Goal: Information Seeking & Learning: Check status

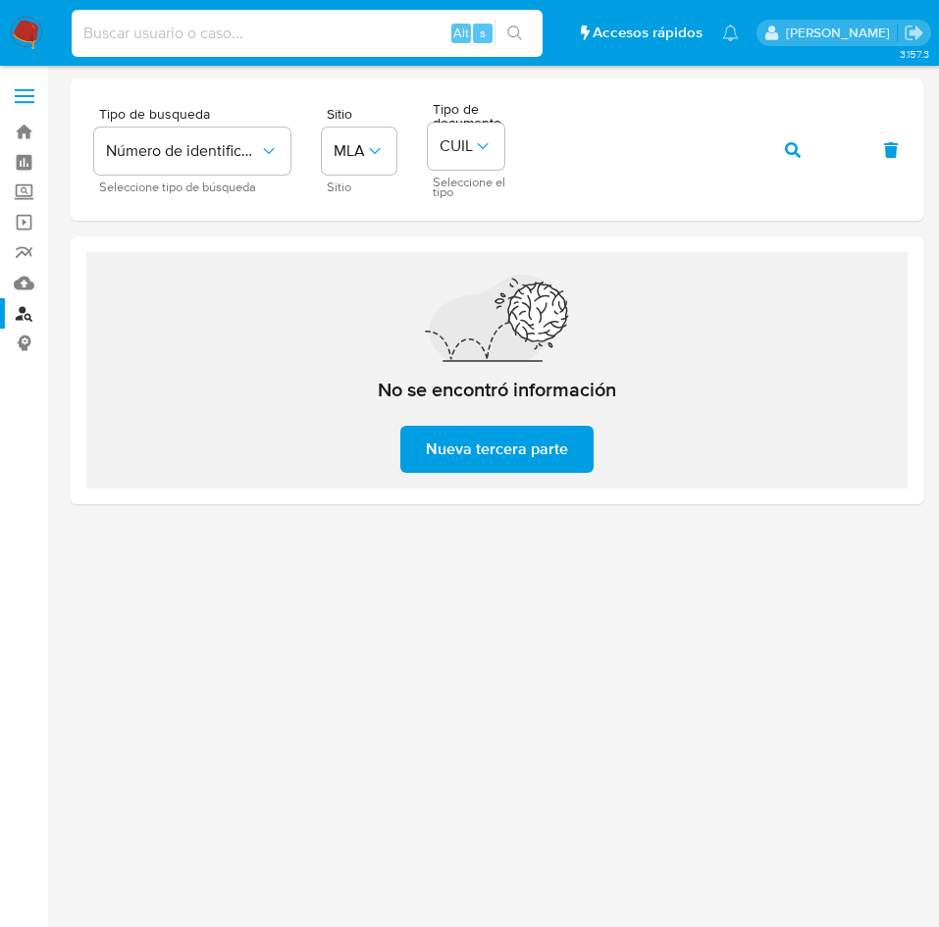
click at [196, 24] on input at bounding box center [307, 33] width 471 height 25
paste input "105185168"
type input "105185168"
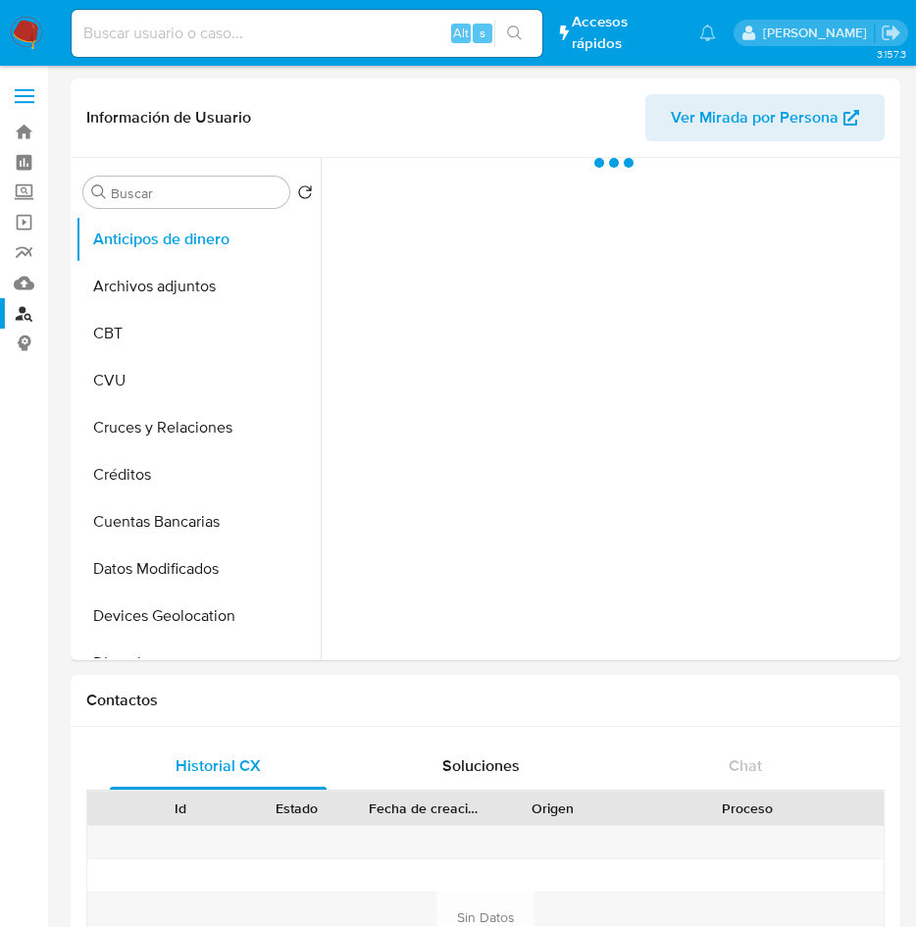
select select "10"
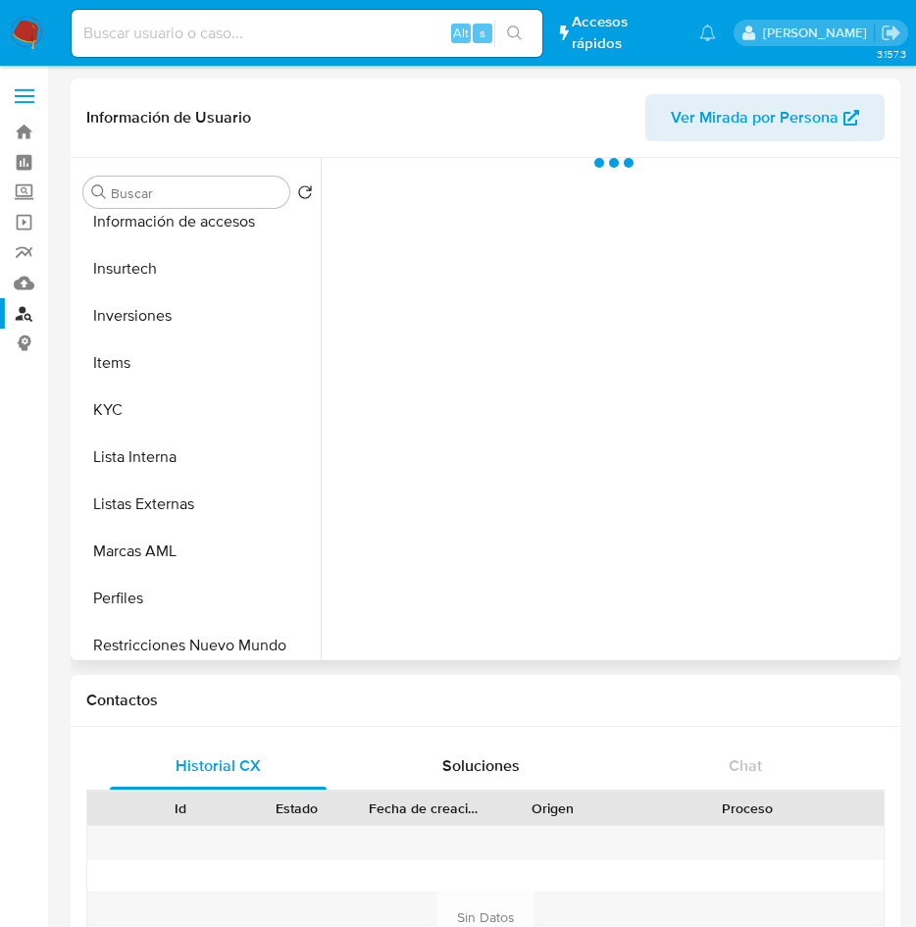
scroll to position [923, 0]
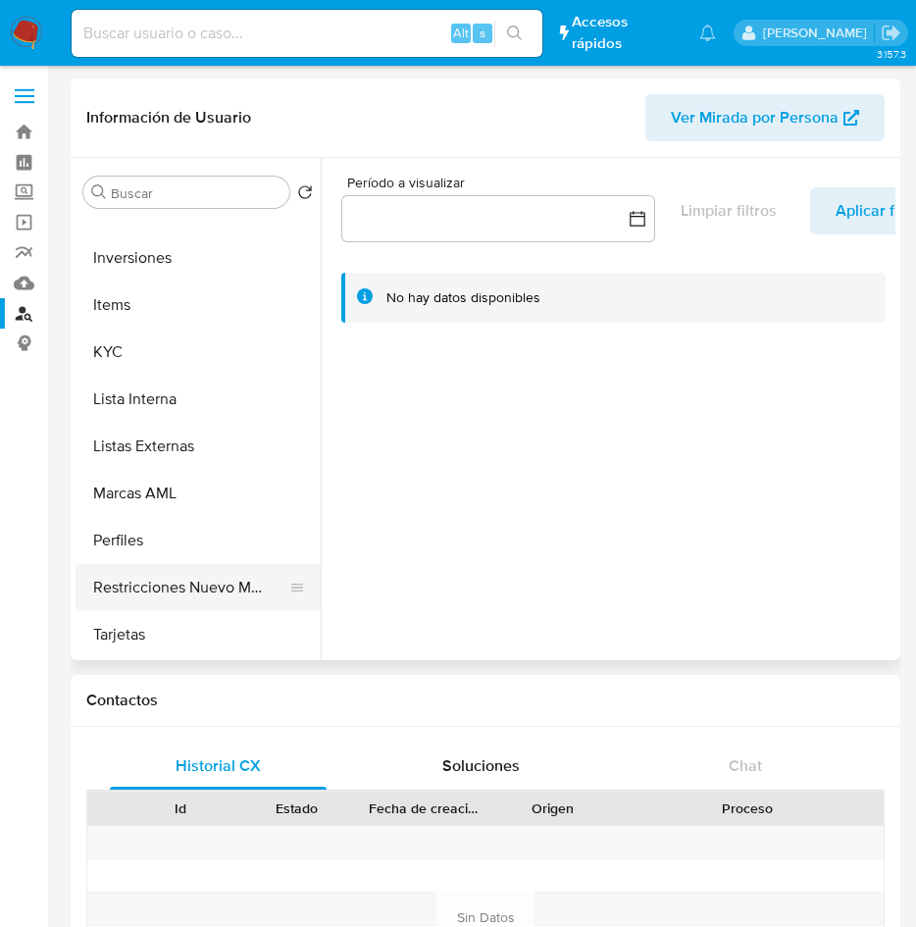
click at [198, 574] on button "Restricciones Nuevo Mundo" at bounding box center [190, 587] width 229 height 47
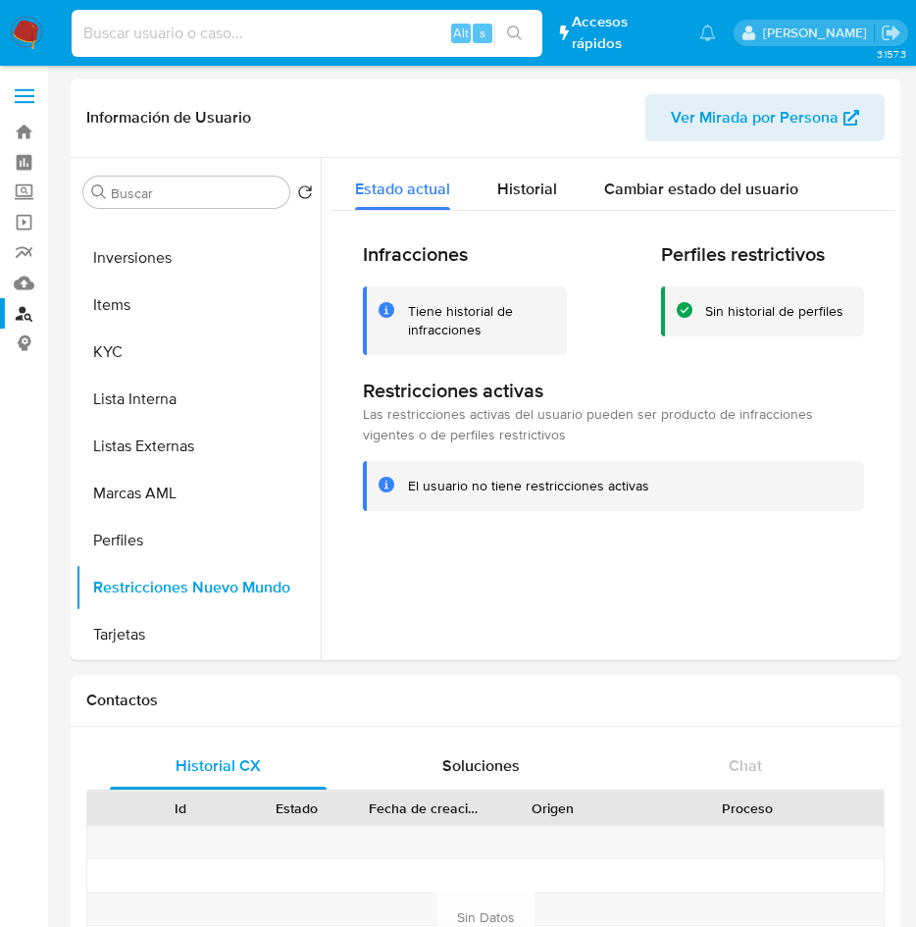
click at [424, 32] on input at bounding box center [307, 33] width 471 height 25
paste input "314065605"
type input "314065605"
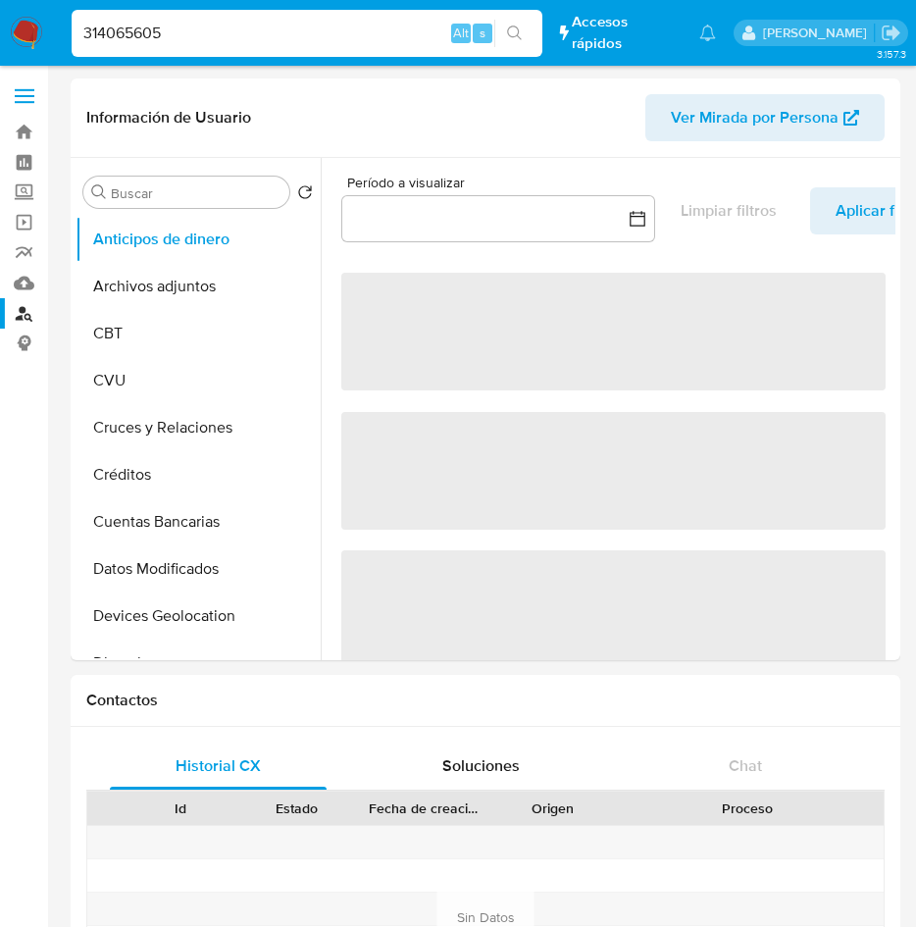
select select "10"
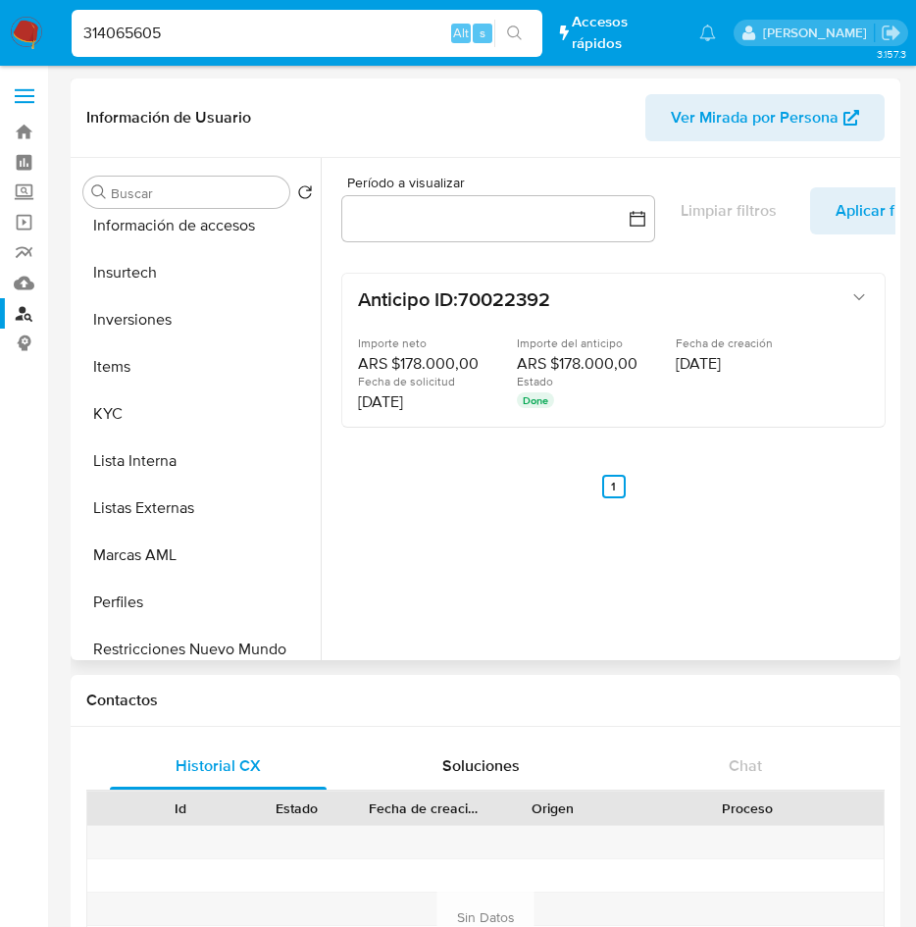
scroll to position [923, 0]
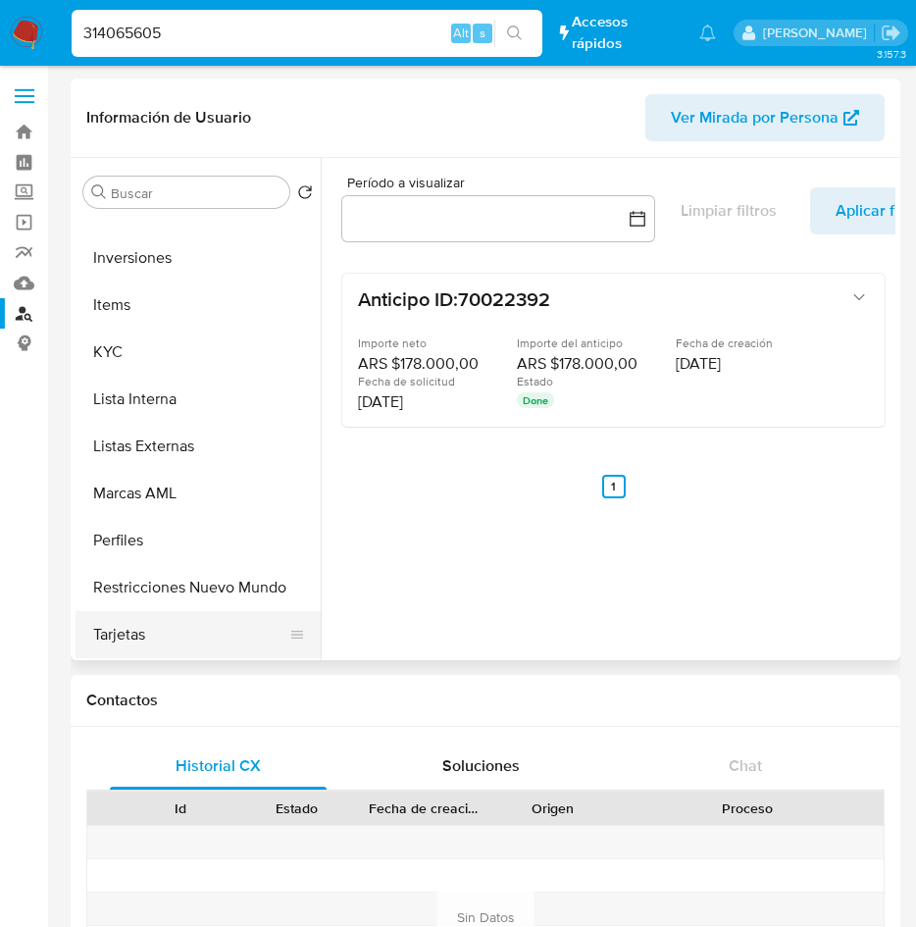
click at [225, 629] on button "Tarjetas" at bounding box center [190, 634] width 229 height 47
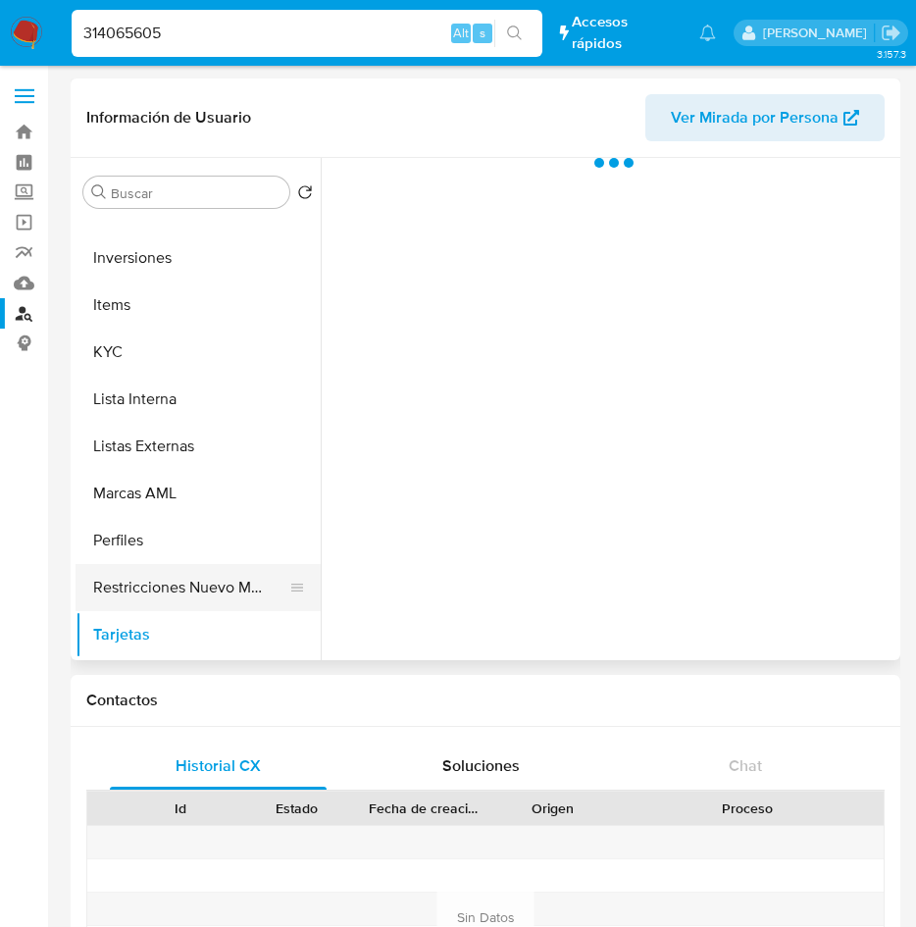
click at [230, 581] on button "Restricciones Nuevo Mundo" at bounding box center [190, 587] width 229 height 47
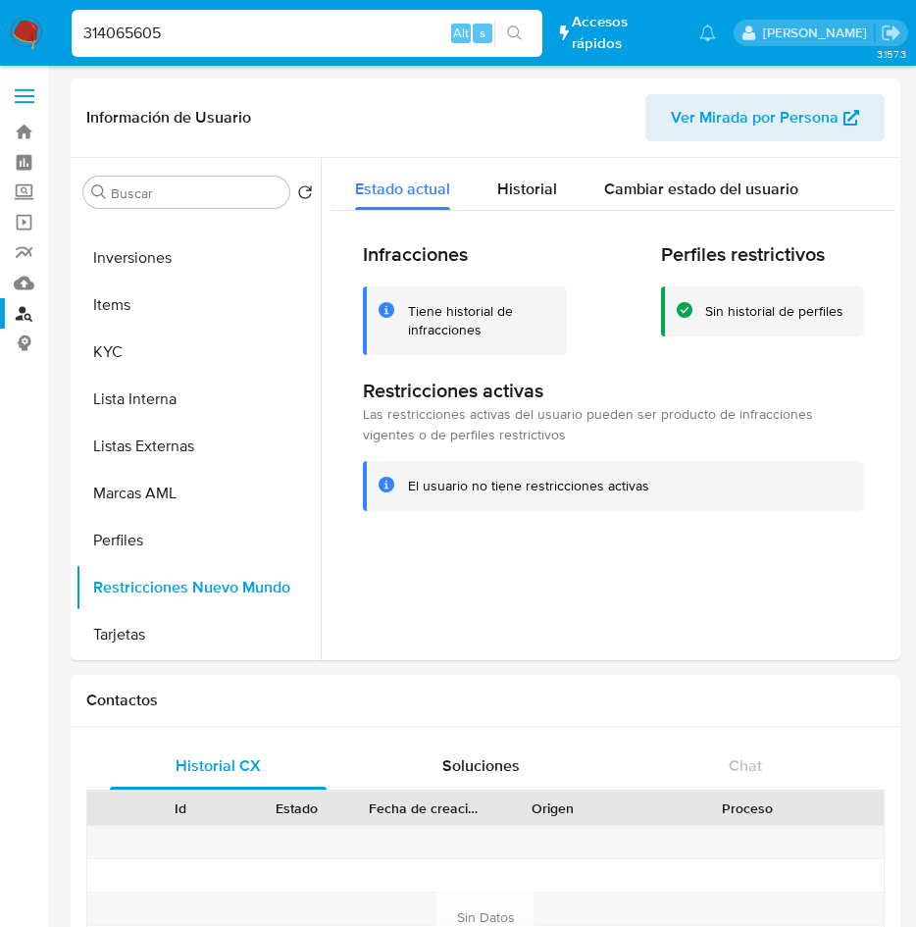
click at [181, 25] on input "314065605" at bounding box center [307, 33] width 471 height 25
paste input "1048938418"
type input "1048938418"
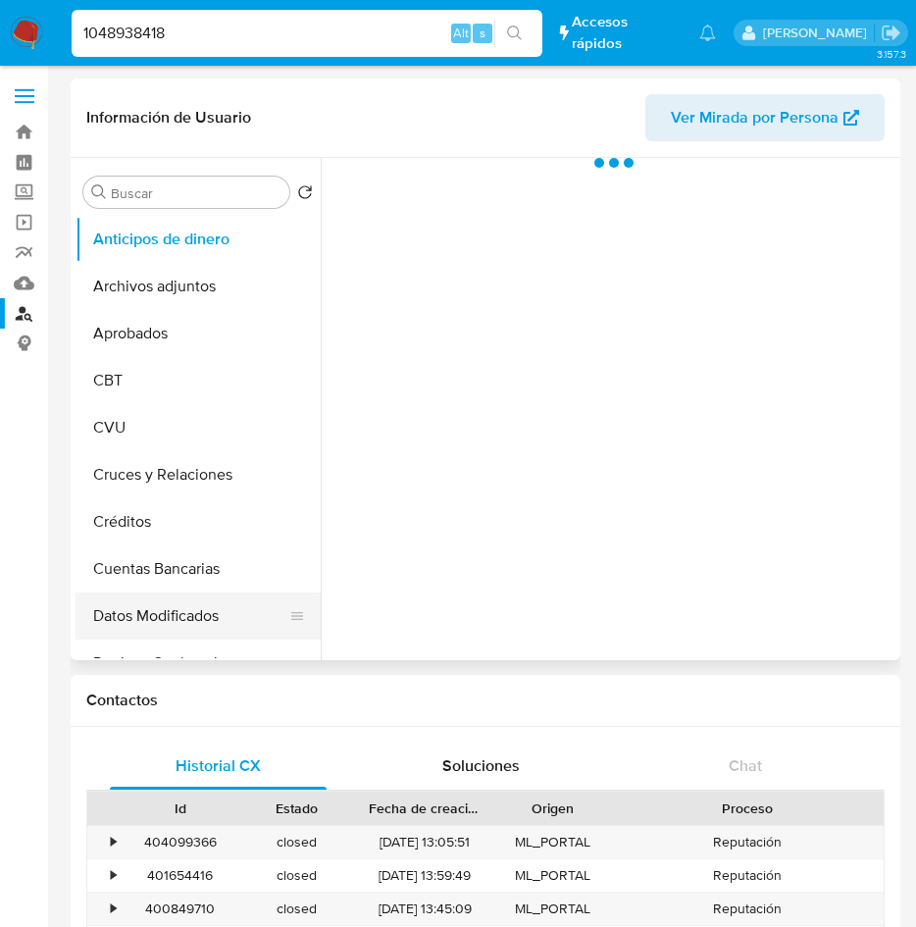
click at [305, 606] on button "Datos Modificados" at bounding box center [190, 615] width 229 height 47
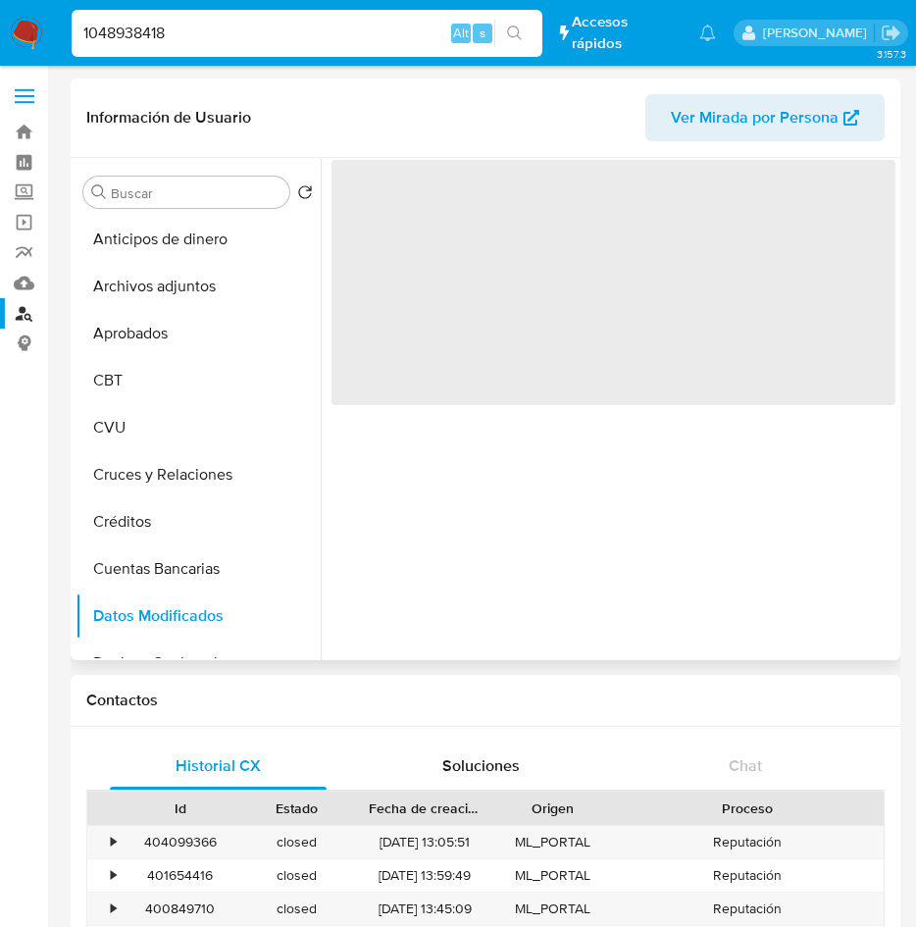
click at [313, 609] on ul "Anticipos de dinero Archivos adjuntos Aprobados CBT CVU Cruces y Relaciones Cré…" at bounding box center [198, 437] width 245 height 442
select select "10"
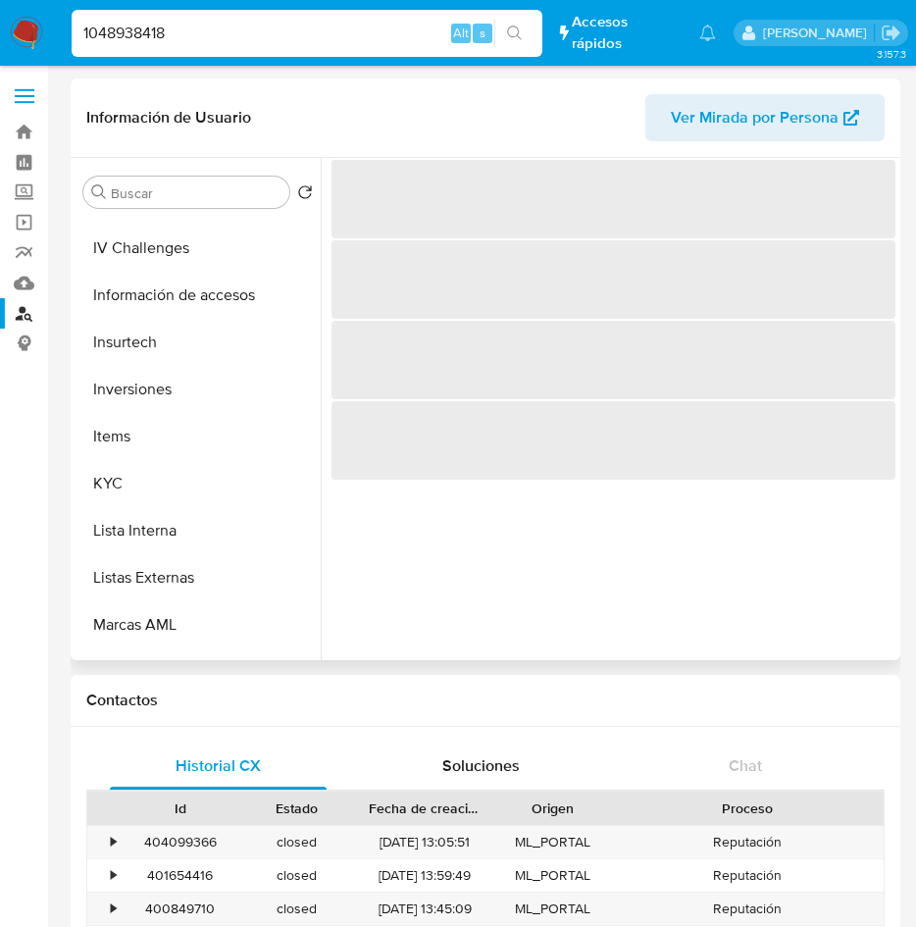
scroll to position [930, 0]
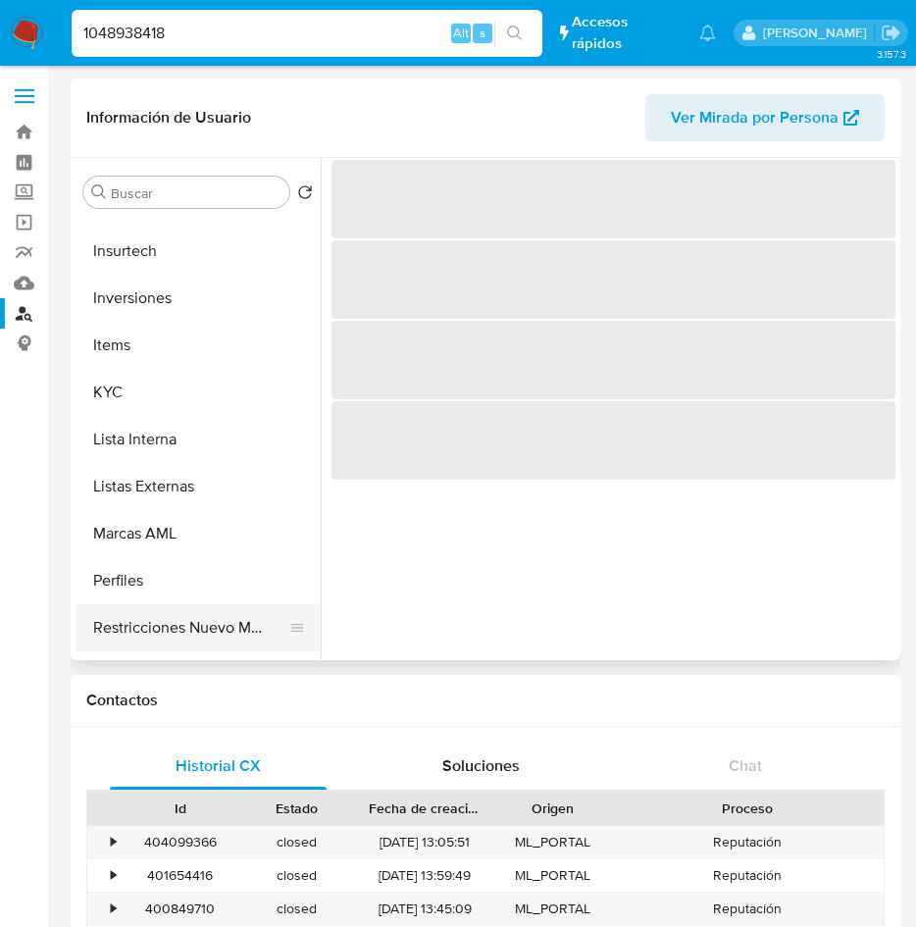
click at [230, 617] on button "Restricciones Nuevo Mundo" at bounding box center [190, 627] width 229 height 47
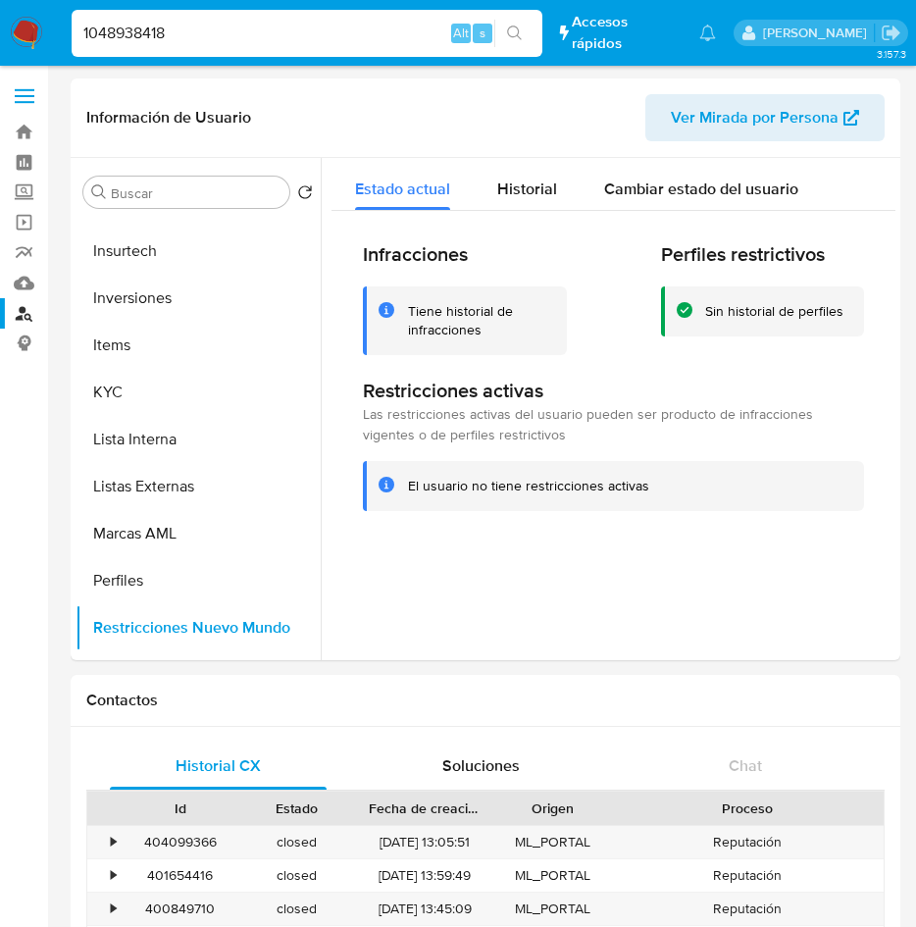
click at [198, 27] on input "1048938418" at bounding box center [307, 33] width 471 height 25
paste input "1687694658"
type input "1687694658"
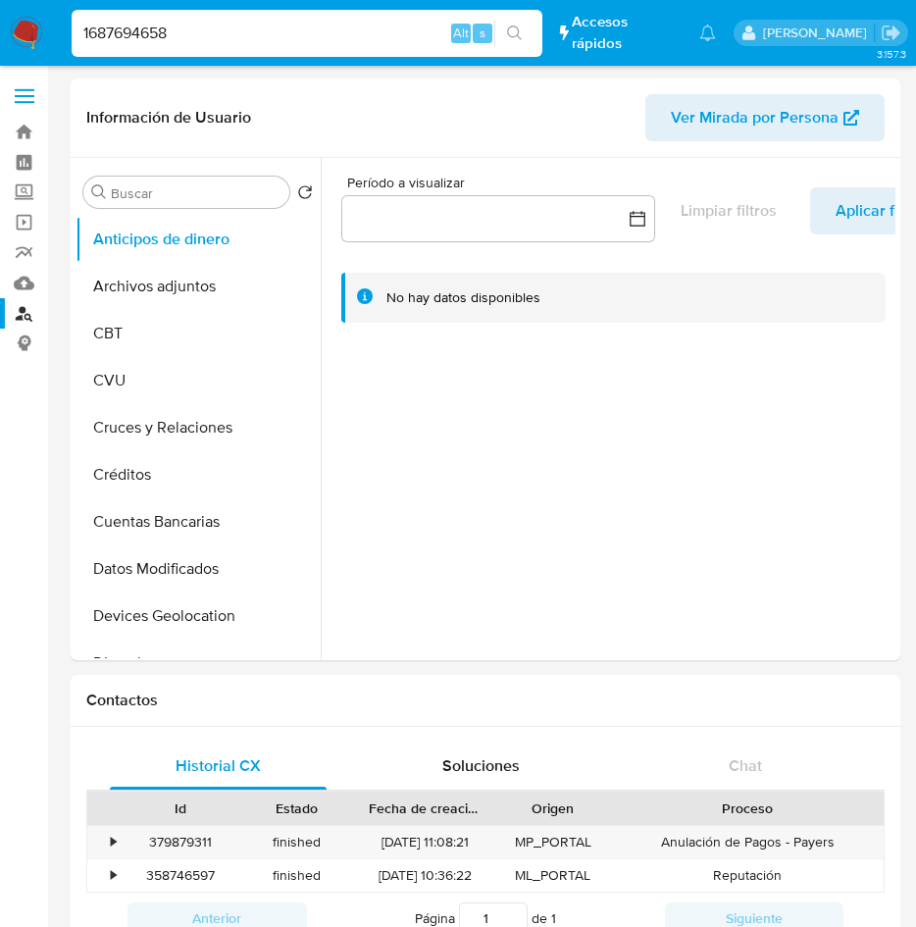
select select "10"
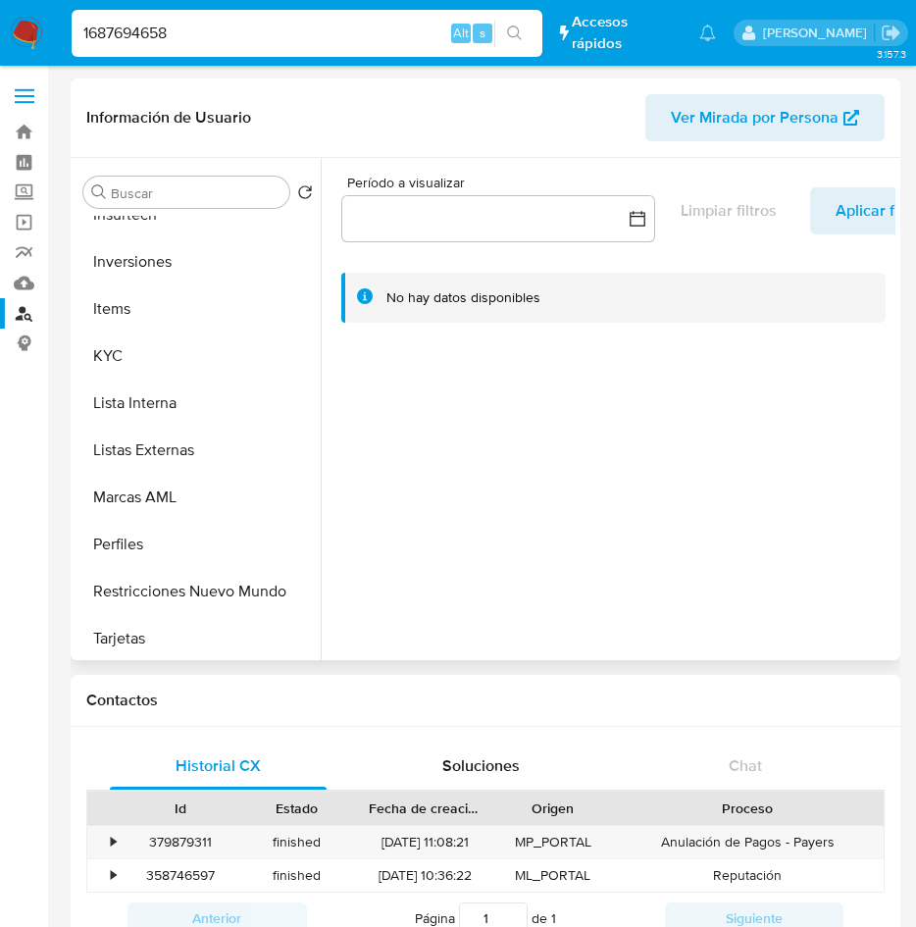
scroll to position [917, 0]
click at [198, 607] on button "Restricciones Nuevo Mundo" at bounding box center [190, 593] width 229 height 47
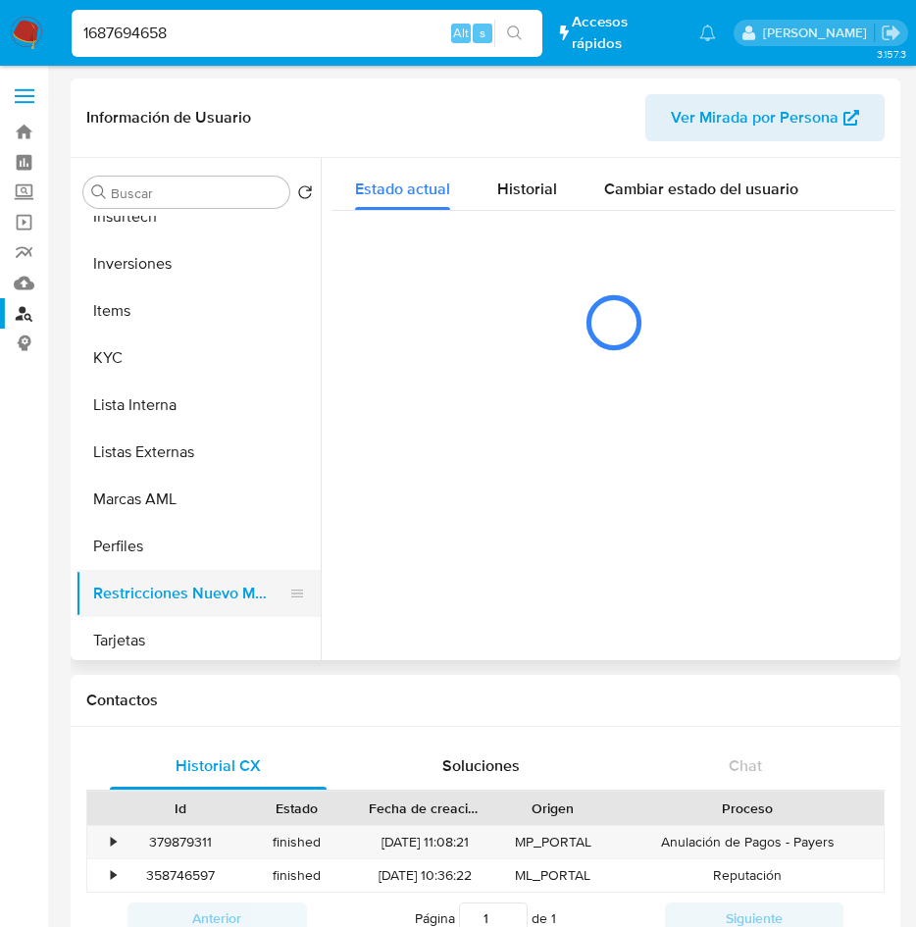
click at [198, 607] on button "Restricciones Nuevo Mundo" at bounding box center [190, 593] width 229 height 47
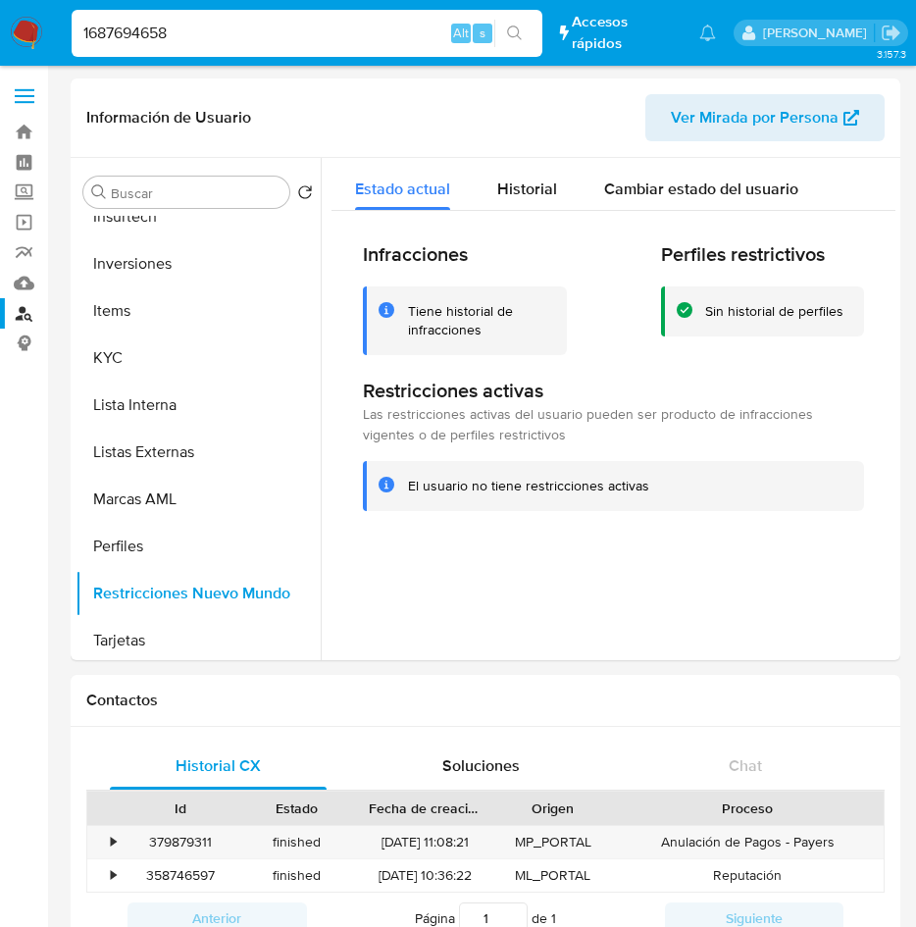
click at [290, 45] on input "1687694658" at bounding box center [307, 33] width 471 height 25
paste input "335408183"
type input "335408183"
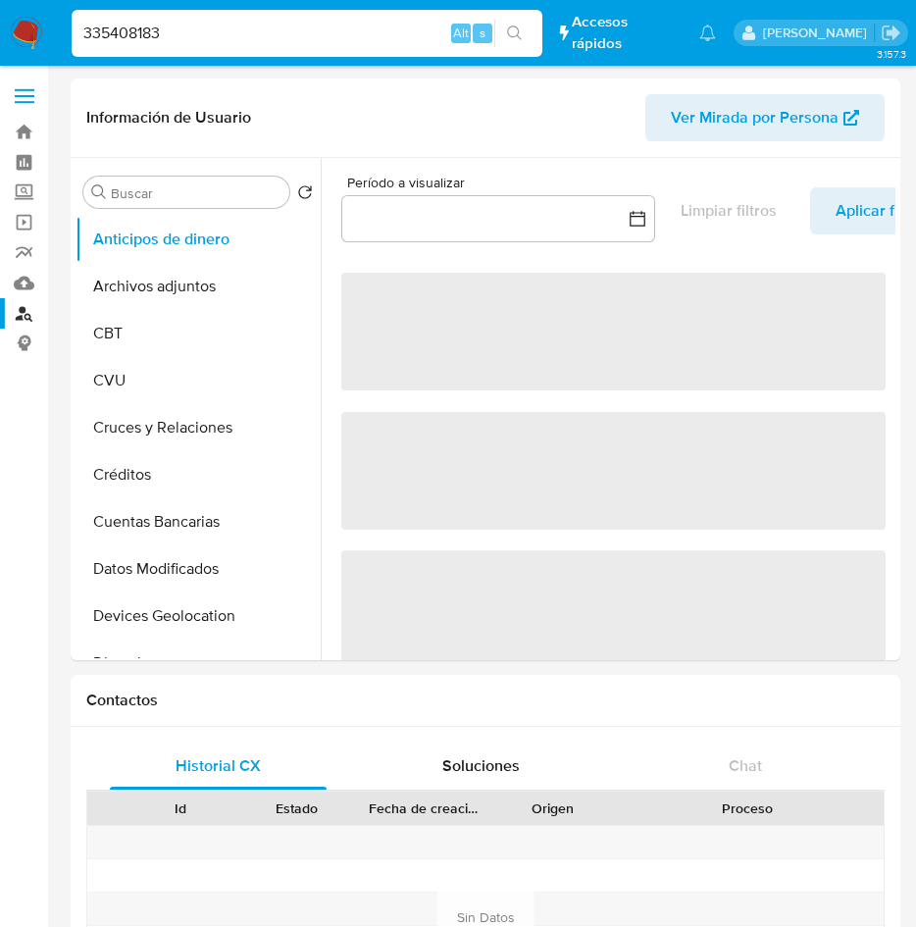
select select "10"
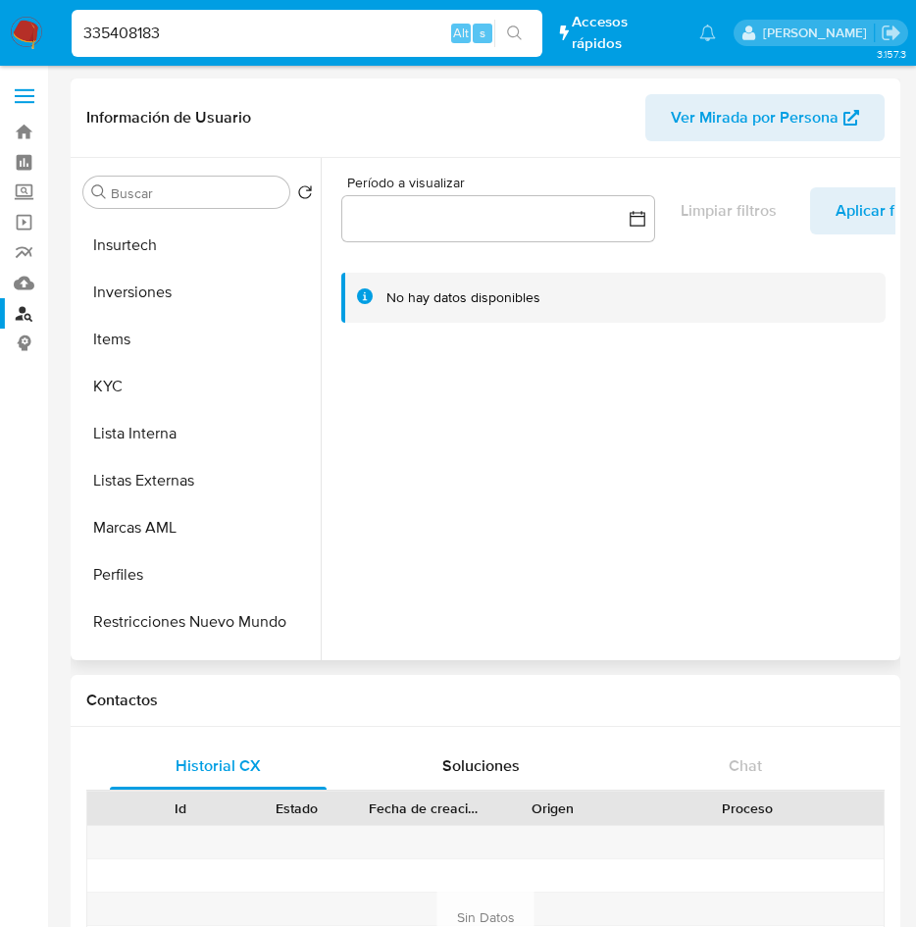
scroll to position [923, 0]
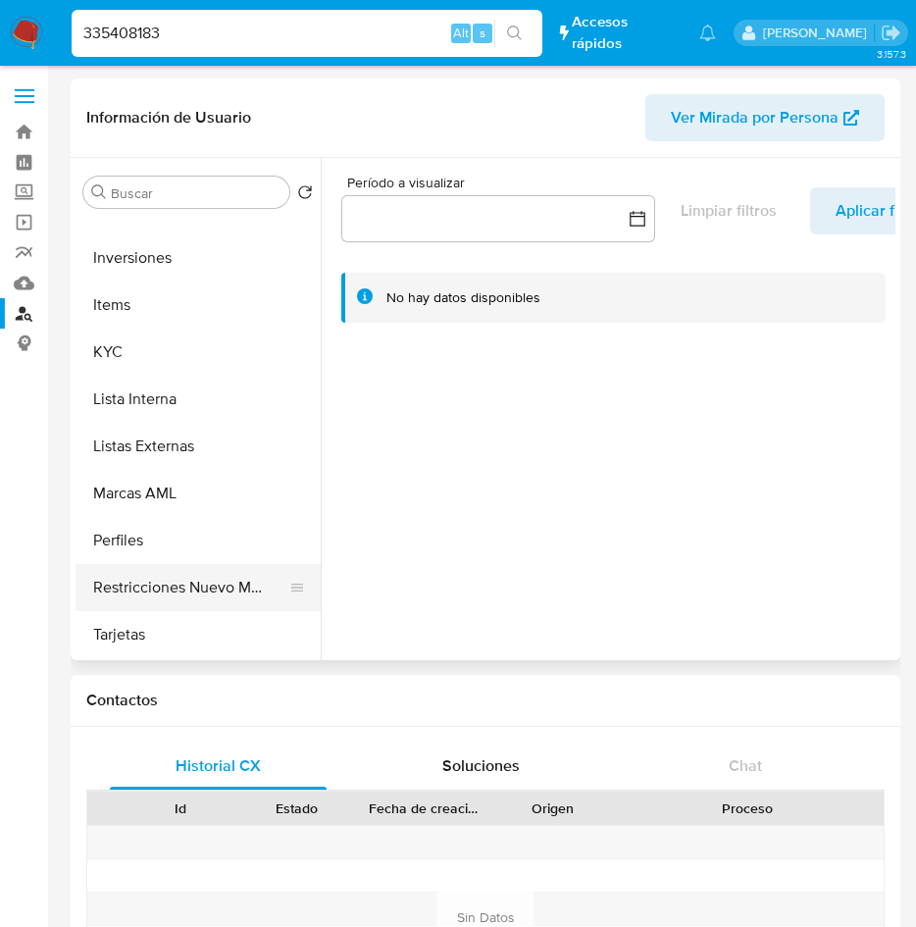
click at [236, 585] on button "Restricciones Nuevo Mundo" at bounding box center [190, 587] width 229 height 47
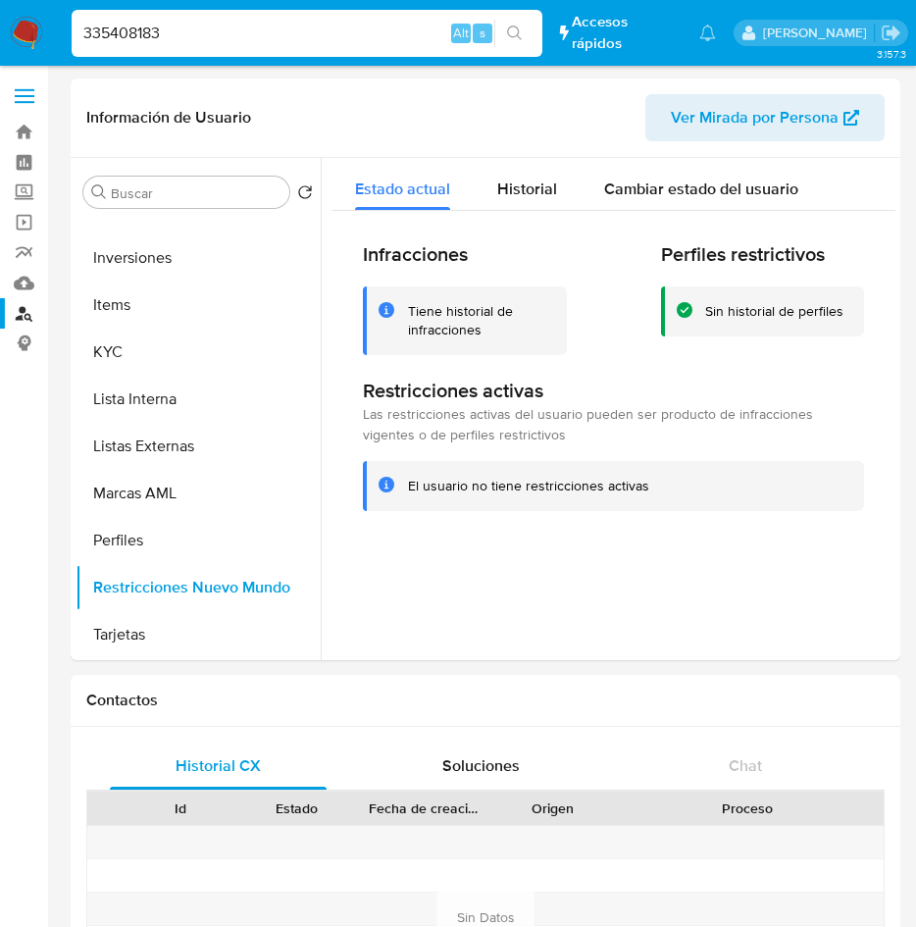
click at [317, 25] on input "335408183" at bounding box center [307, 33] width 471 height 25
paste input "128346466"
type input "128346466"
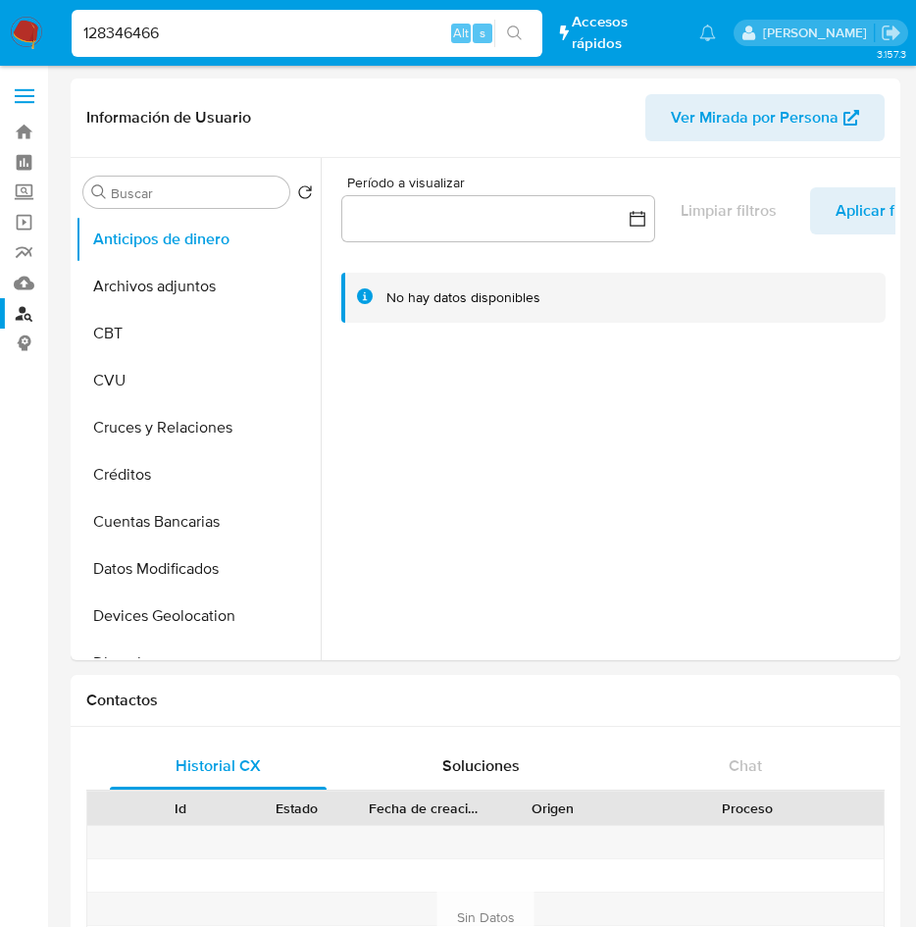
select select "10"
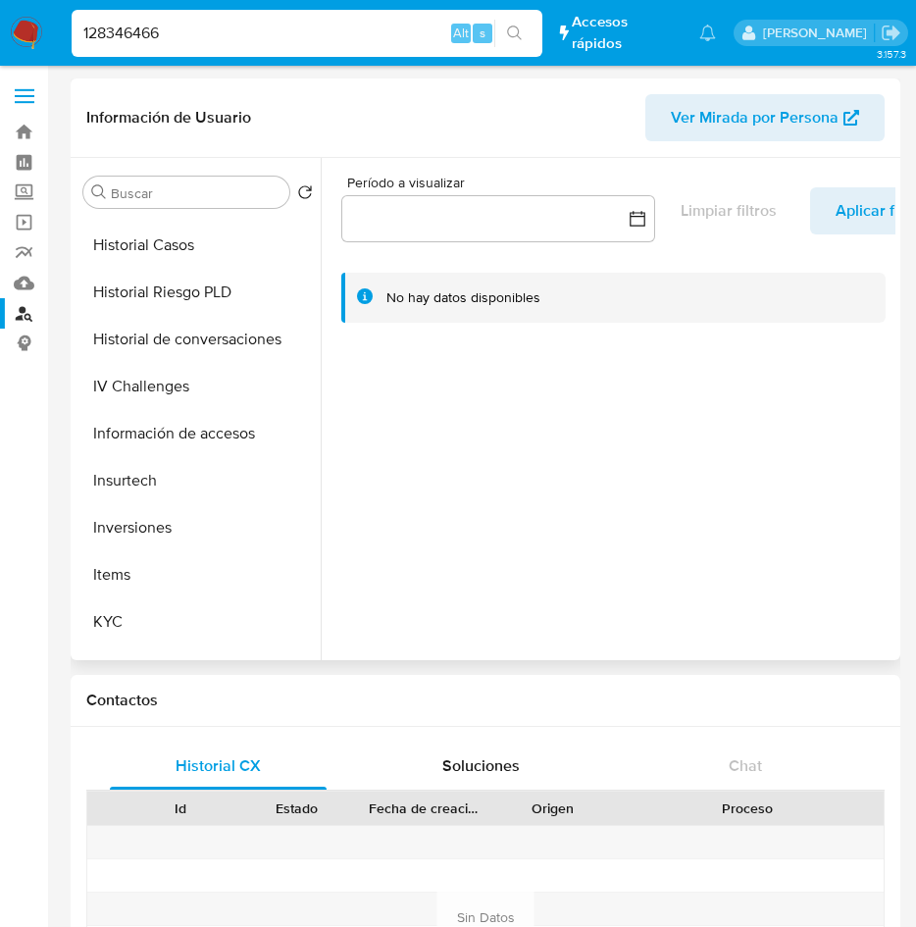
scroll to position [923, 0]
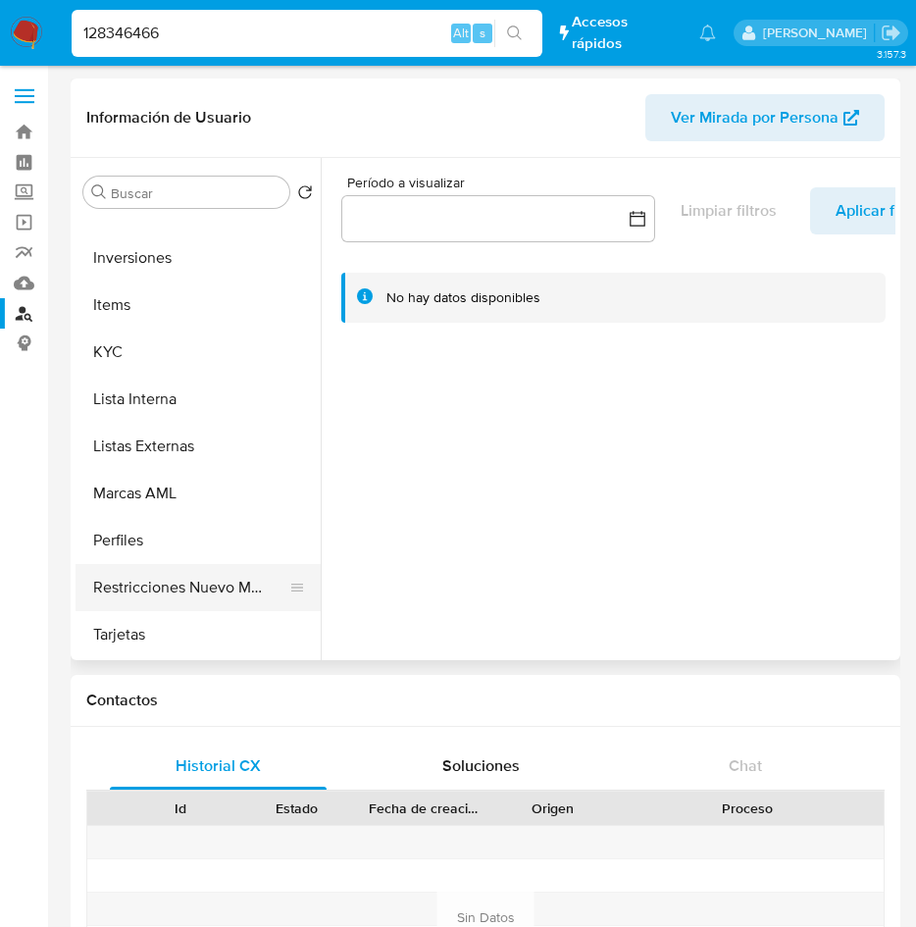
click at [218, 580] on button "Restricciones Nuevo Mundo" at bounding box center [190, 587] width 229 height 47
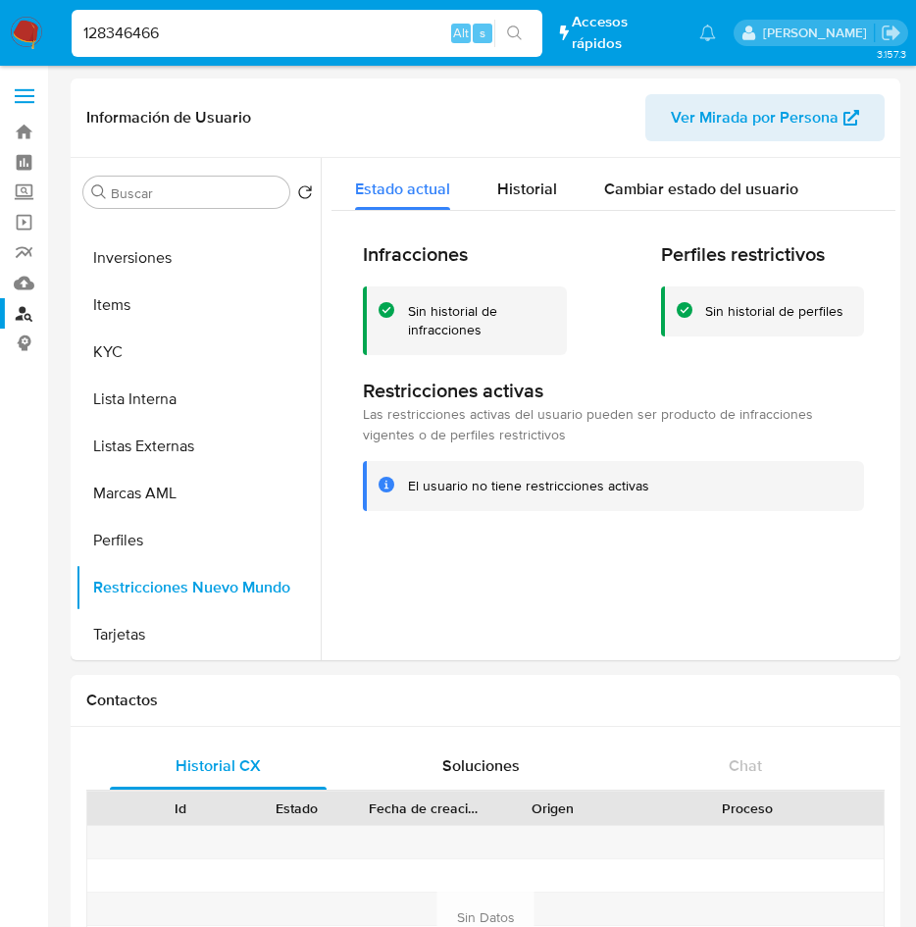
click at [255, 21] on input "128346466" at bounding box center [307, 33] width 471 height 25
type input "1"
paste input "153368704"
type input "153368704"
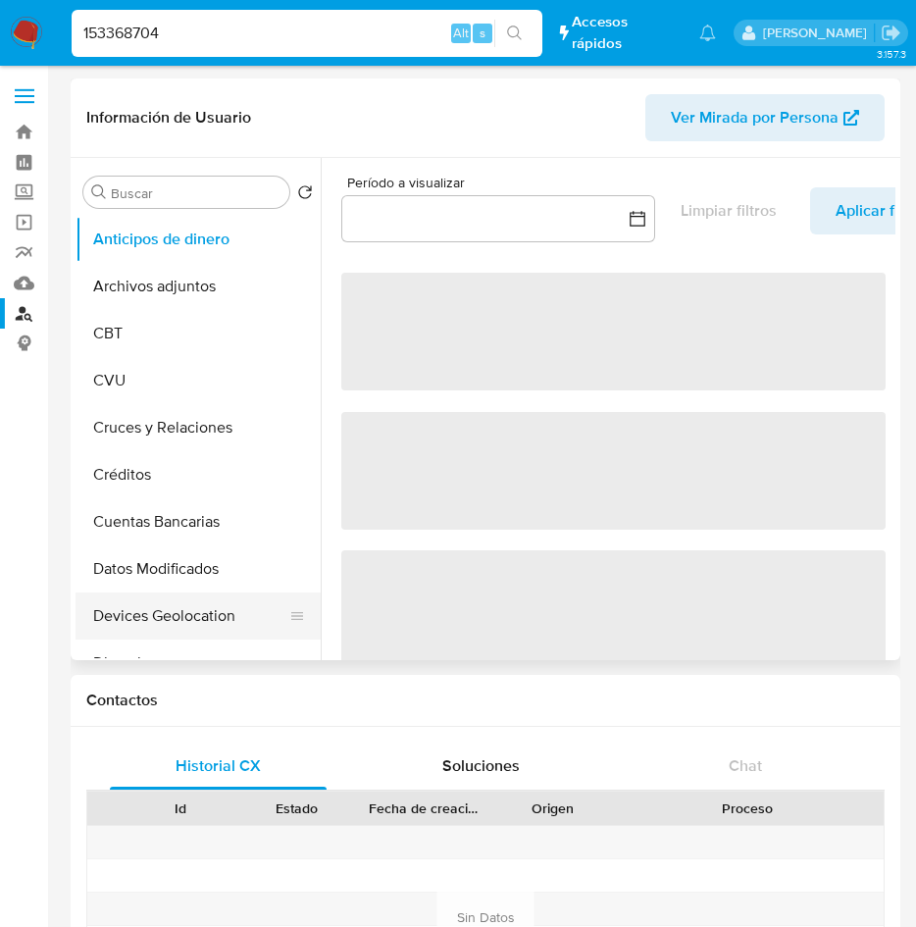
select select "10"
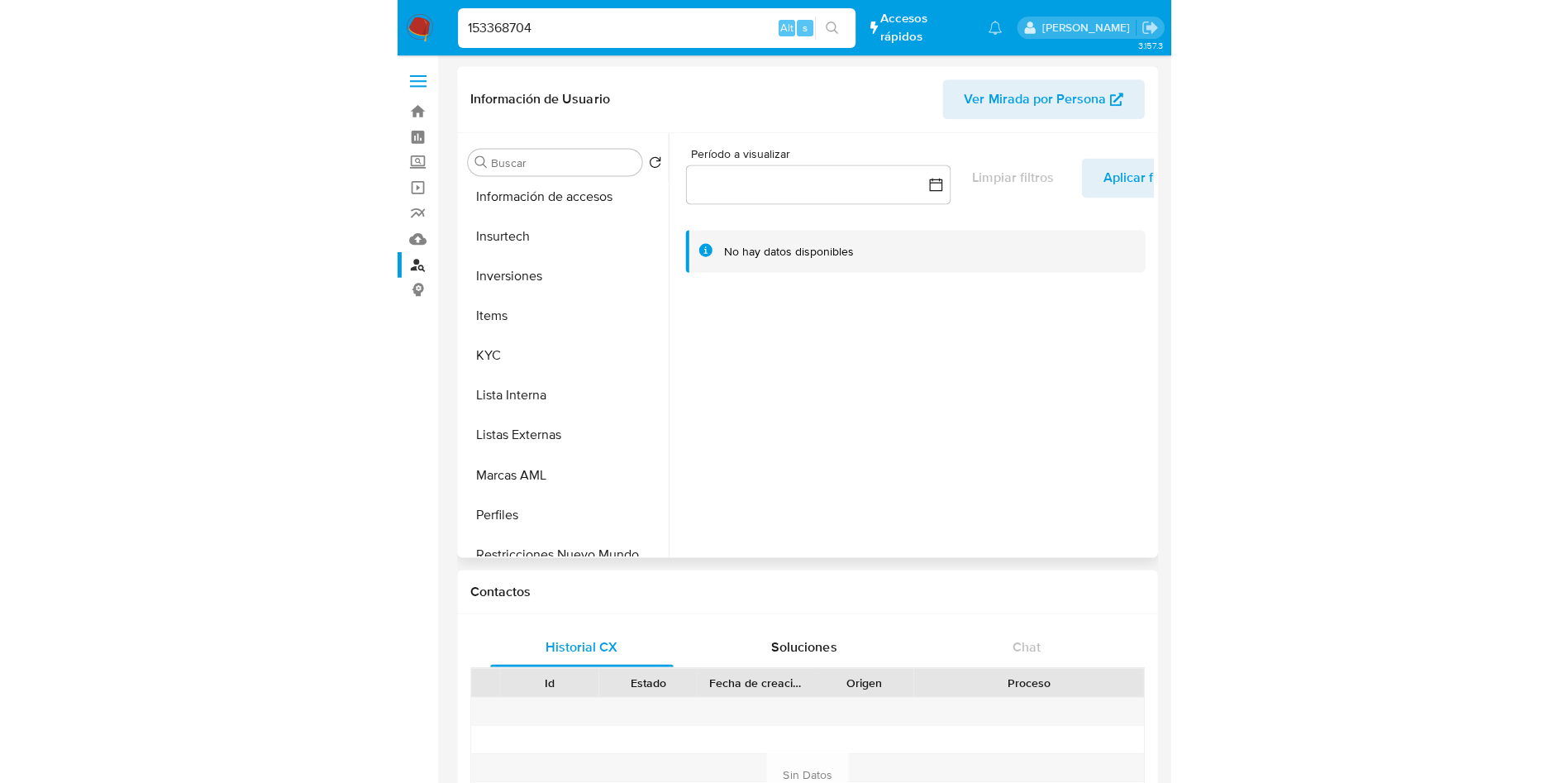
scroll to position [778, 0]
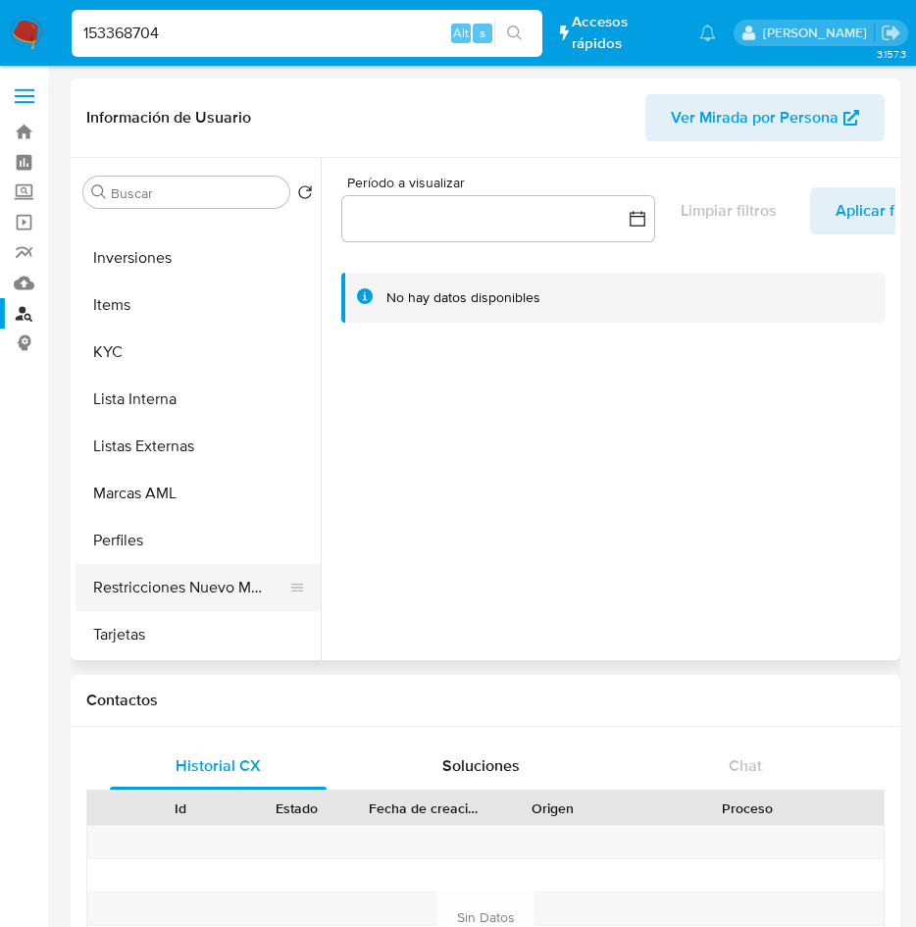
click at [237, 586] on button "Restricciones Nuevo Mundo" at bounding box center [190, 587] width 229 height 47
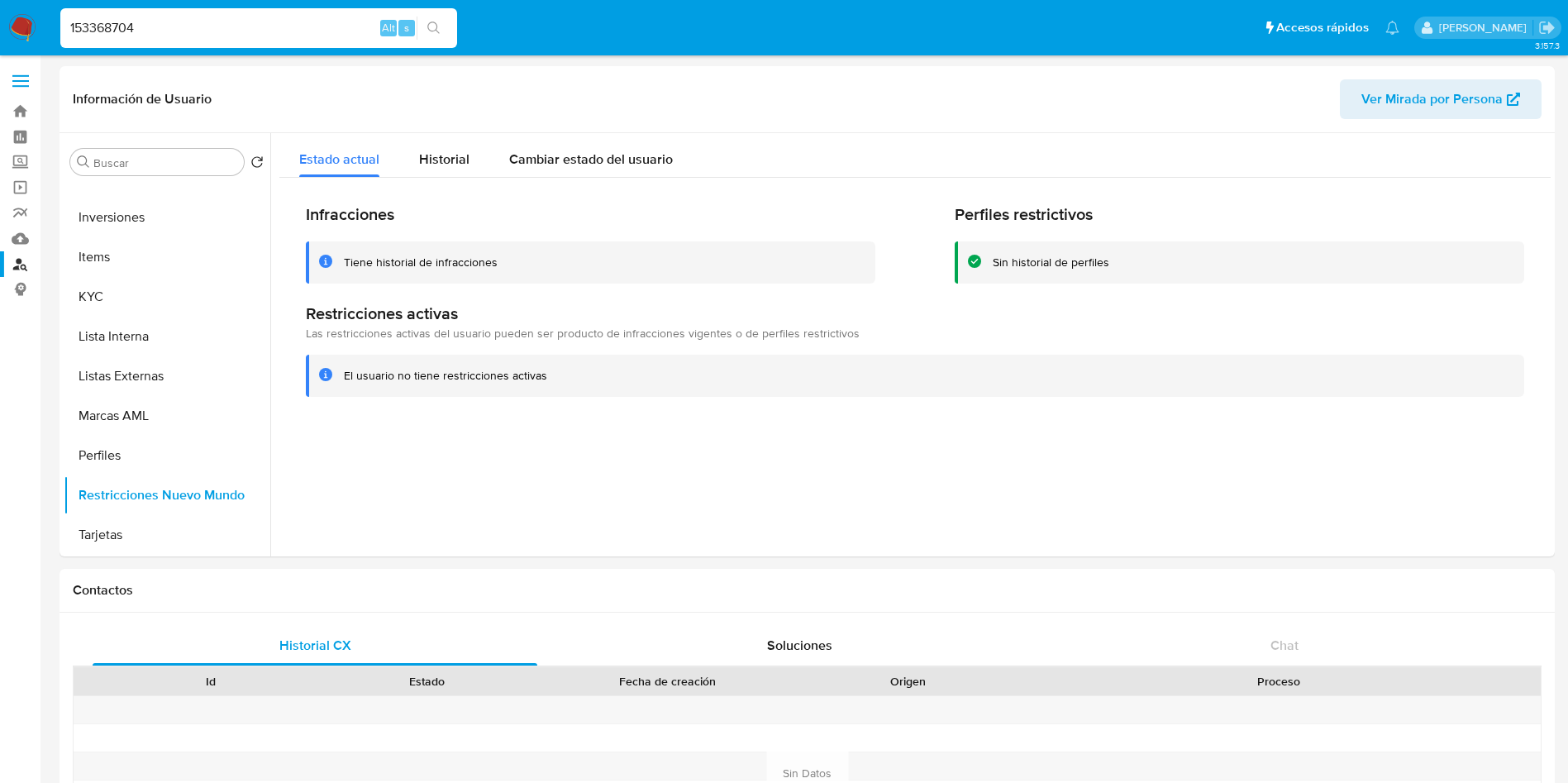
click at [234, 23] on input "153368704" at bounding box center [259, 28] width 397 height 21
paste input "28972080"
type input "28972080"
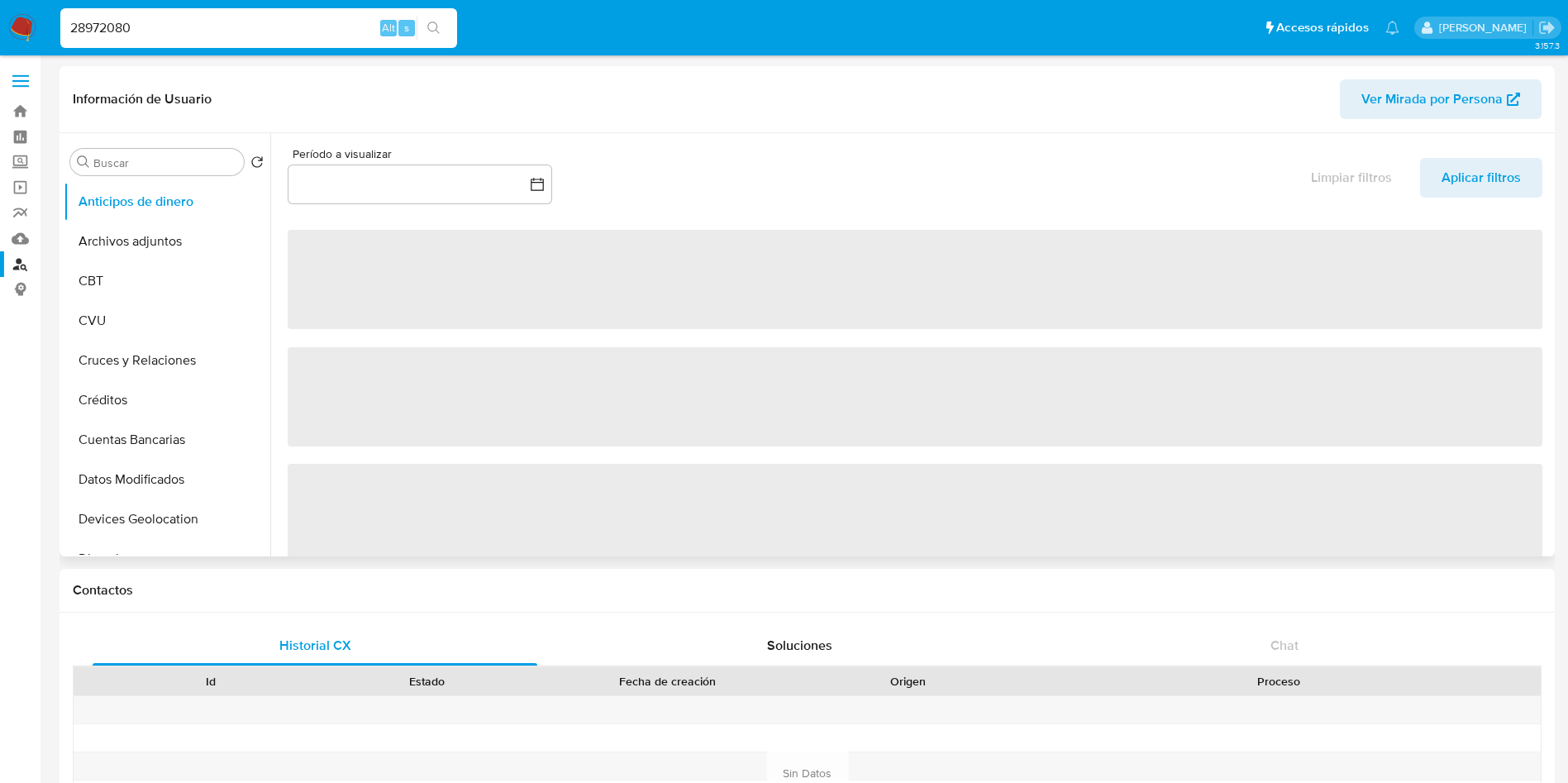
select select "10"
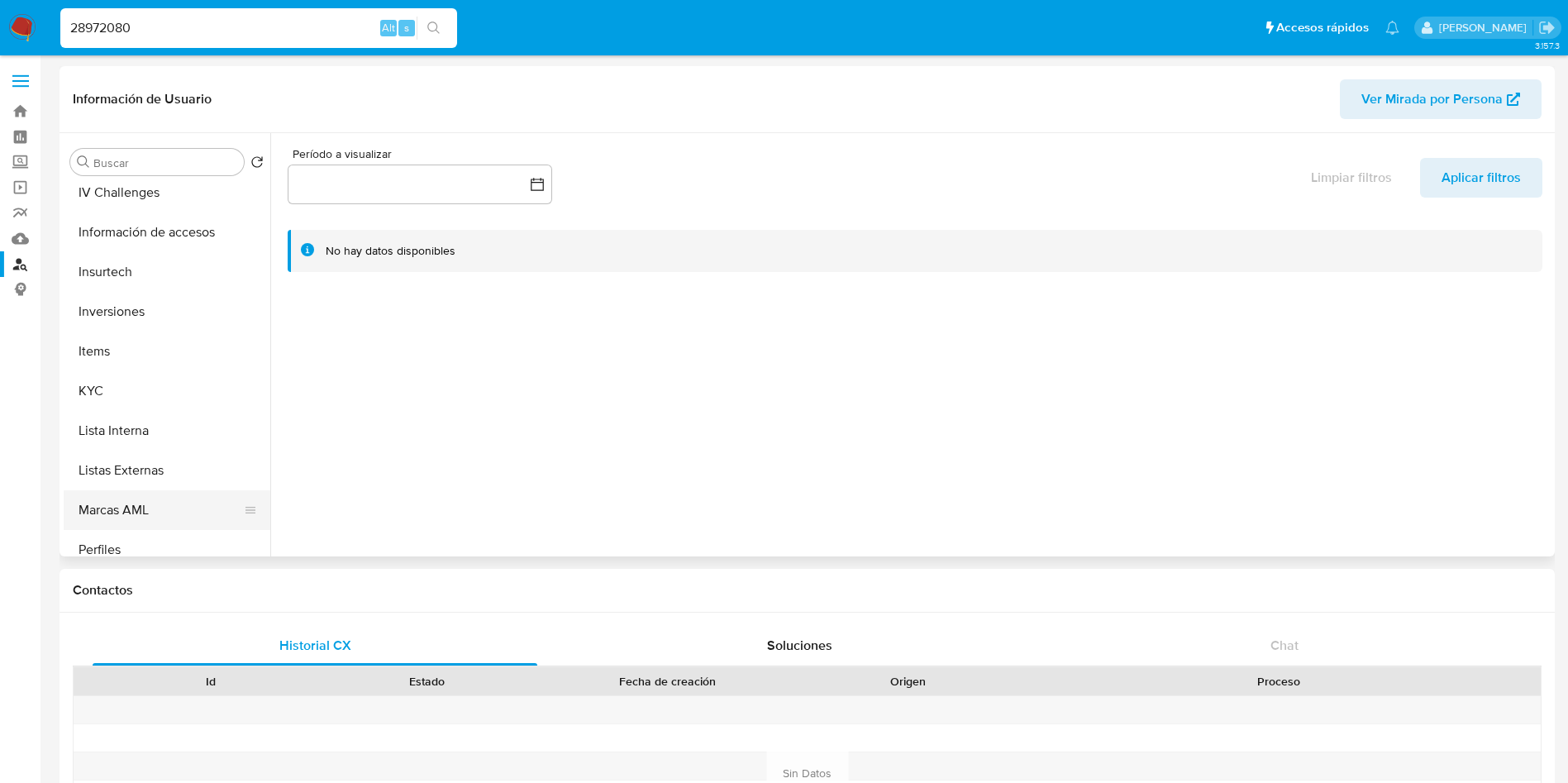
scroll to position [694, 0]
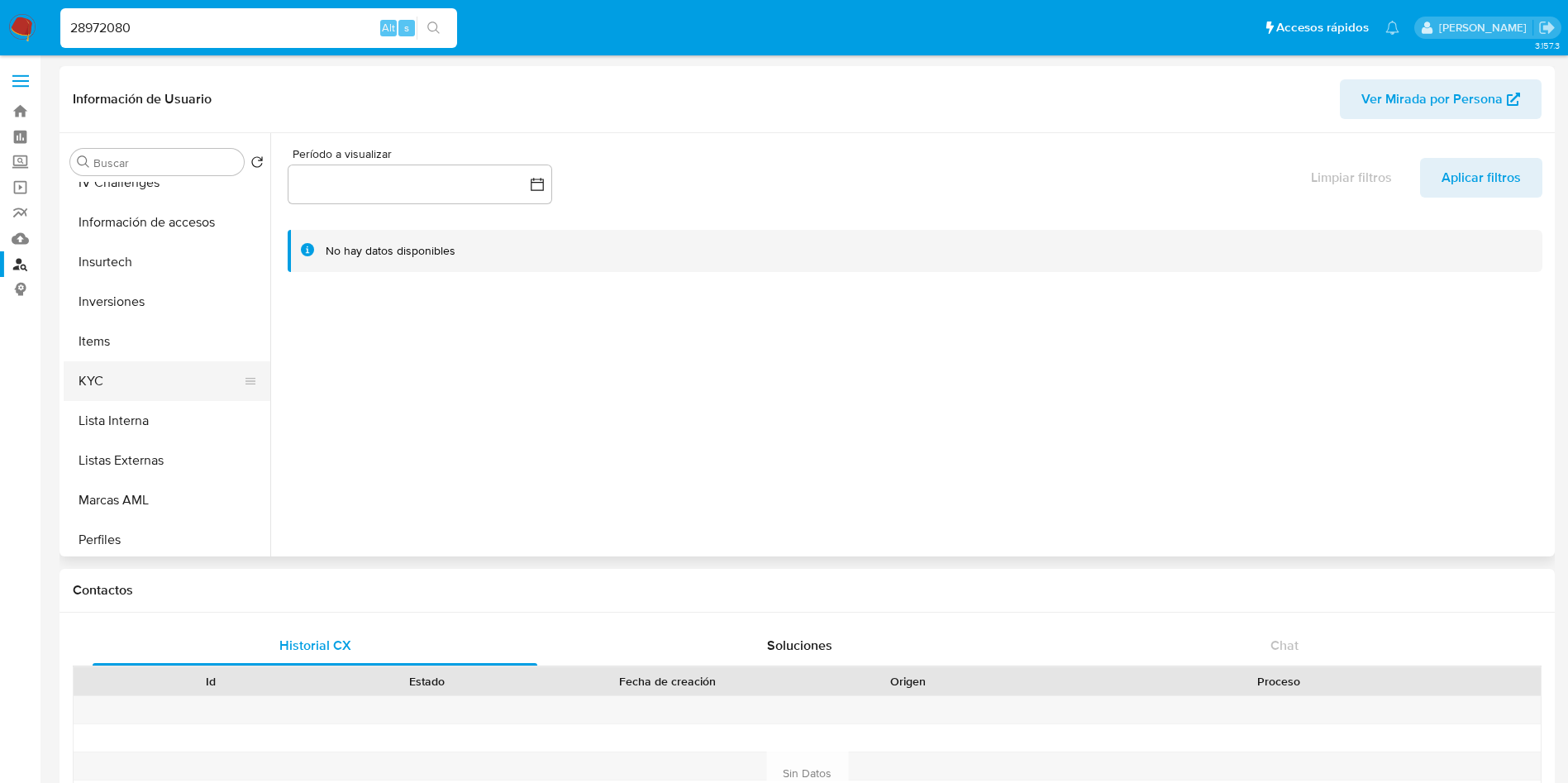
click at [112, 371] on button "KYC" at bounding box center [160, 381] width 193 height 40
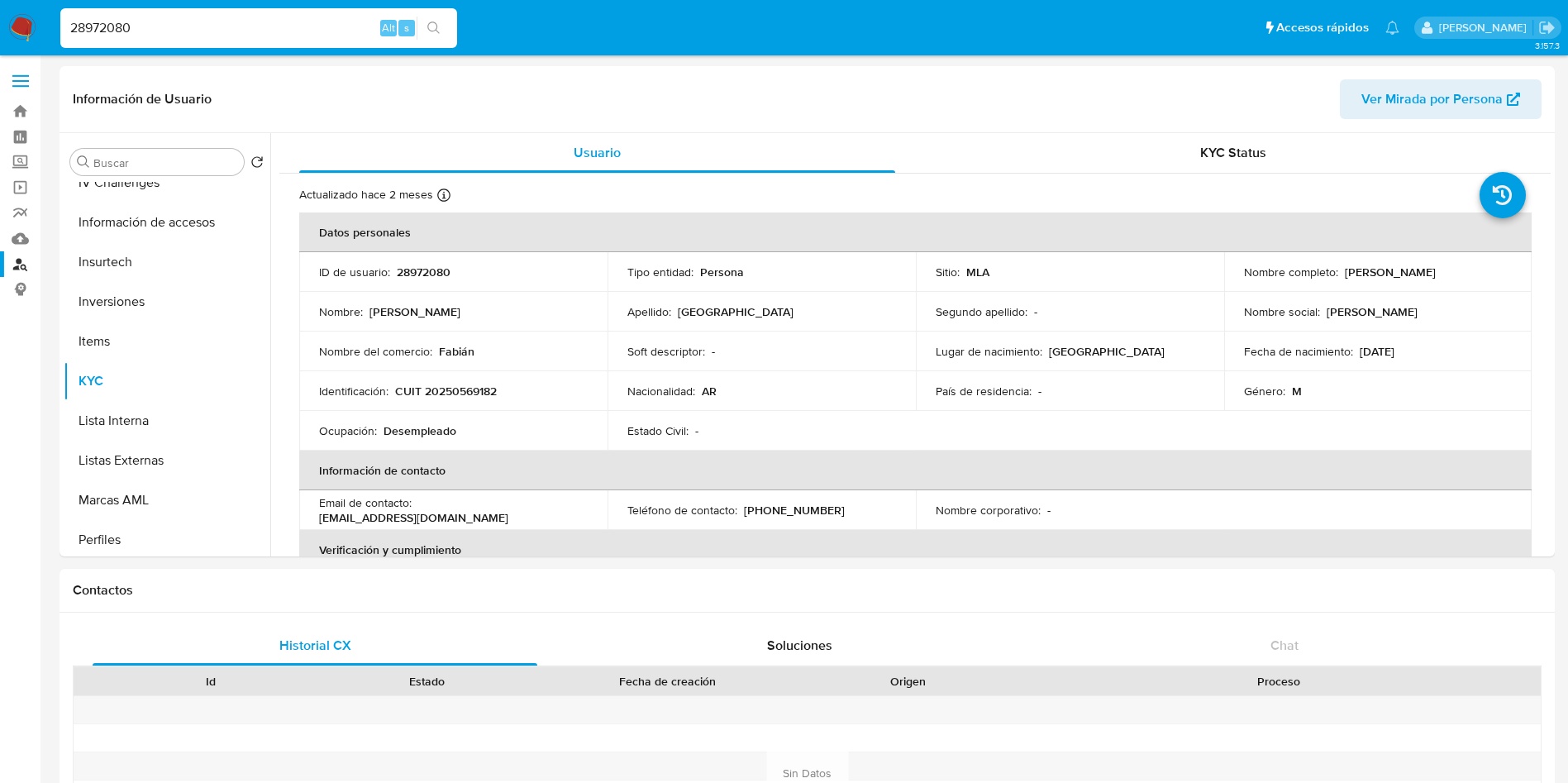
click at [250, 21] on input "28972080" at bounding box center [259, 28] width 397 height 21
paste input "208181071"
type input "208181071"
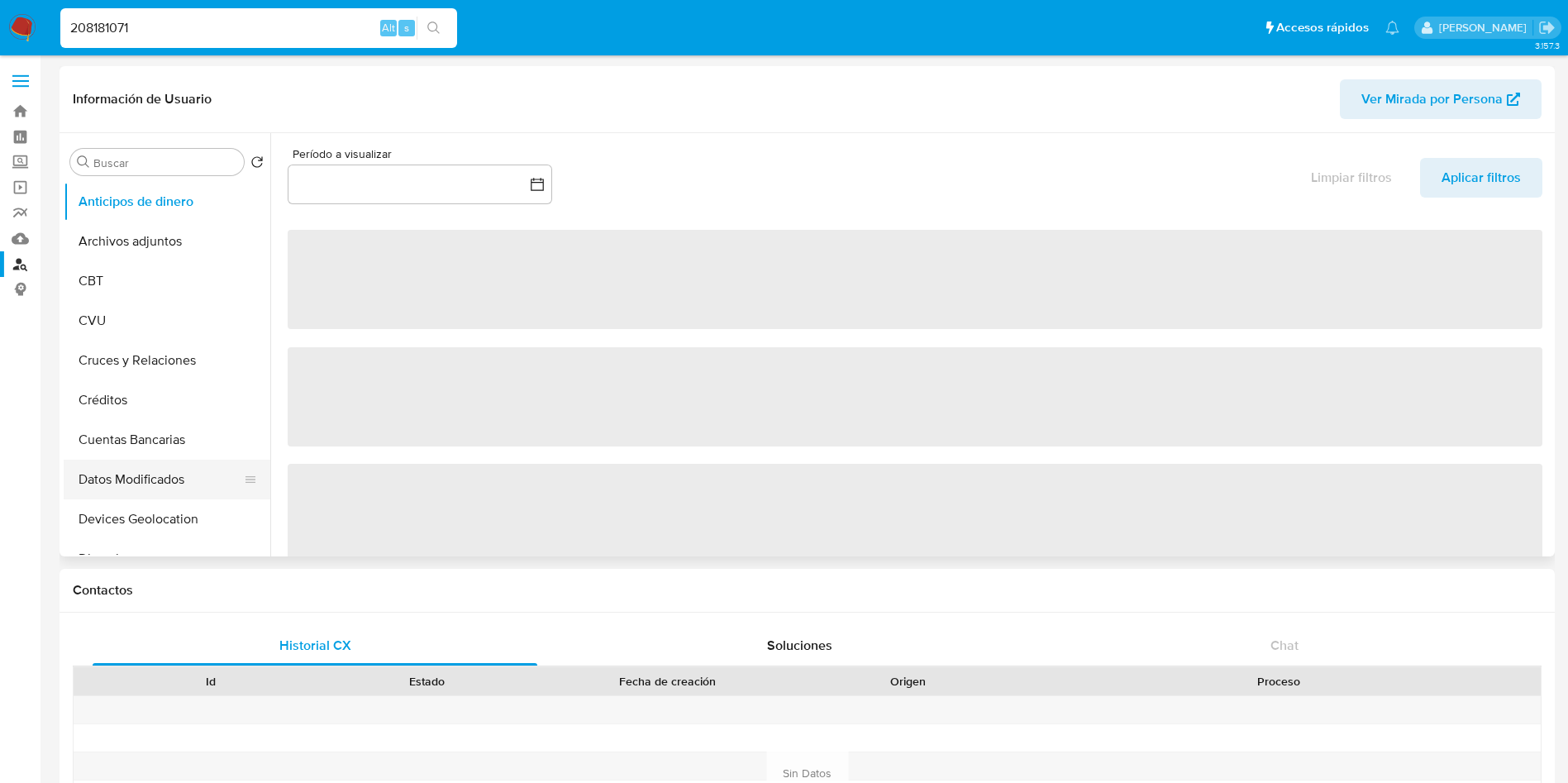
click at [257, 475] on button "Datos Modificados" at bounding box center [160, 479] width 193 height 40
select select "10"
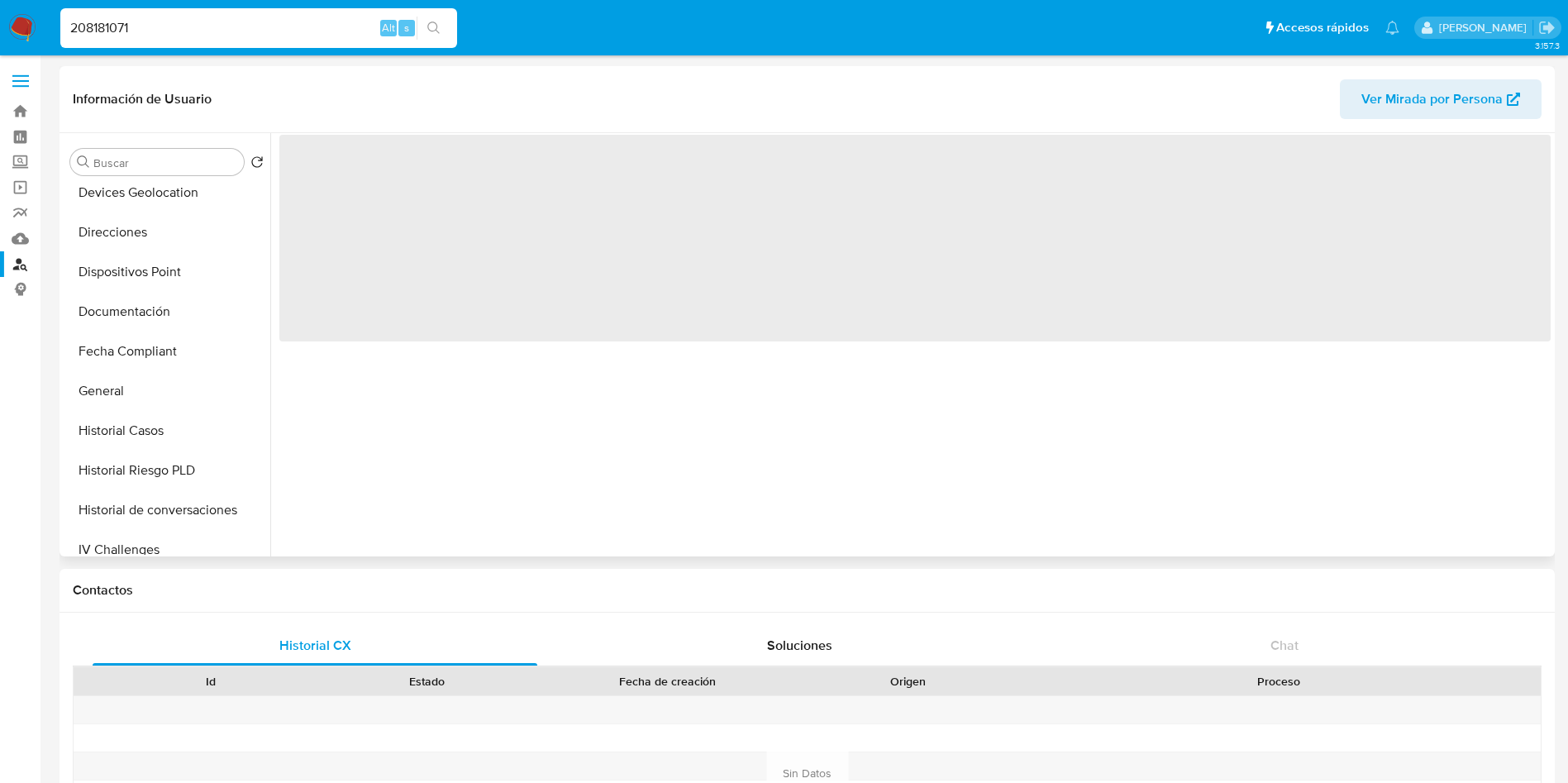
scroll to position [652, 0]
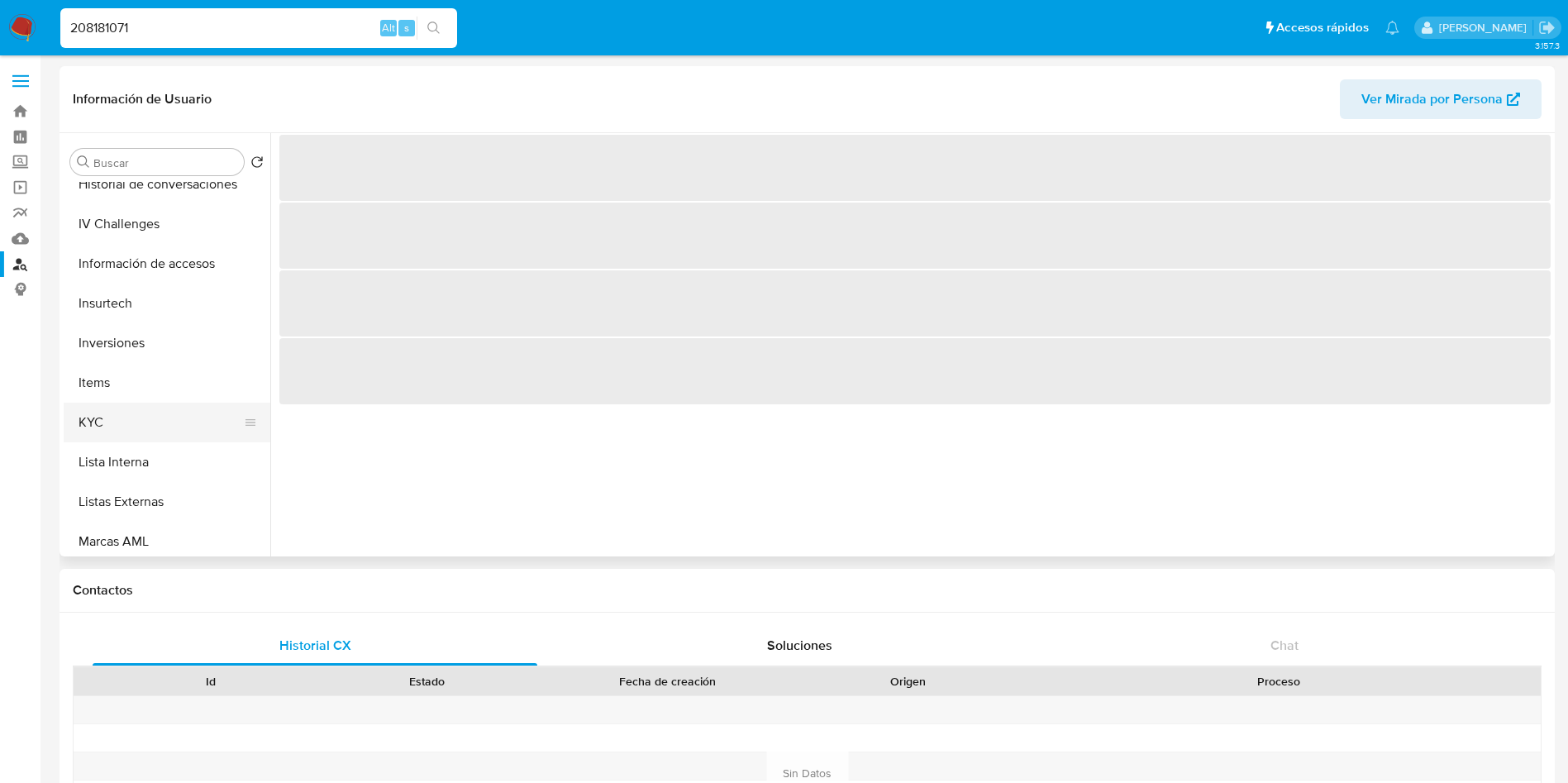
click at [158, 432] on button "KYC" at bounding box center [160, 422] width 193 height 40
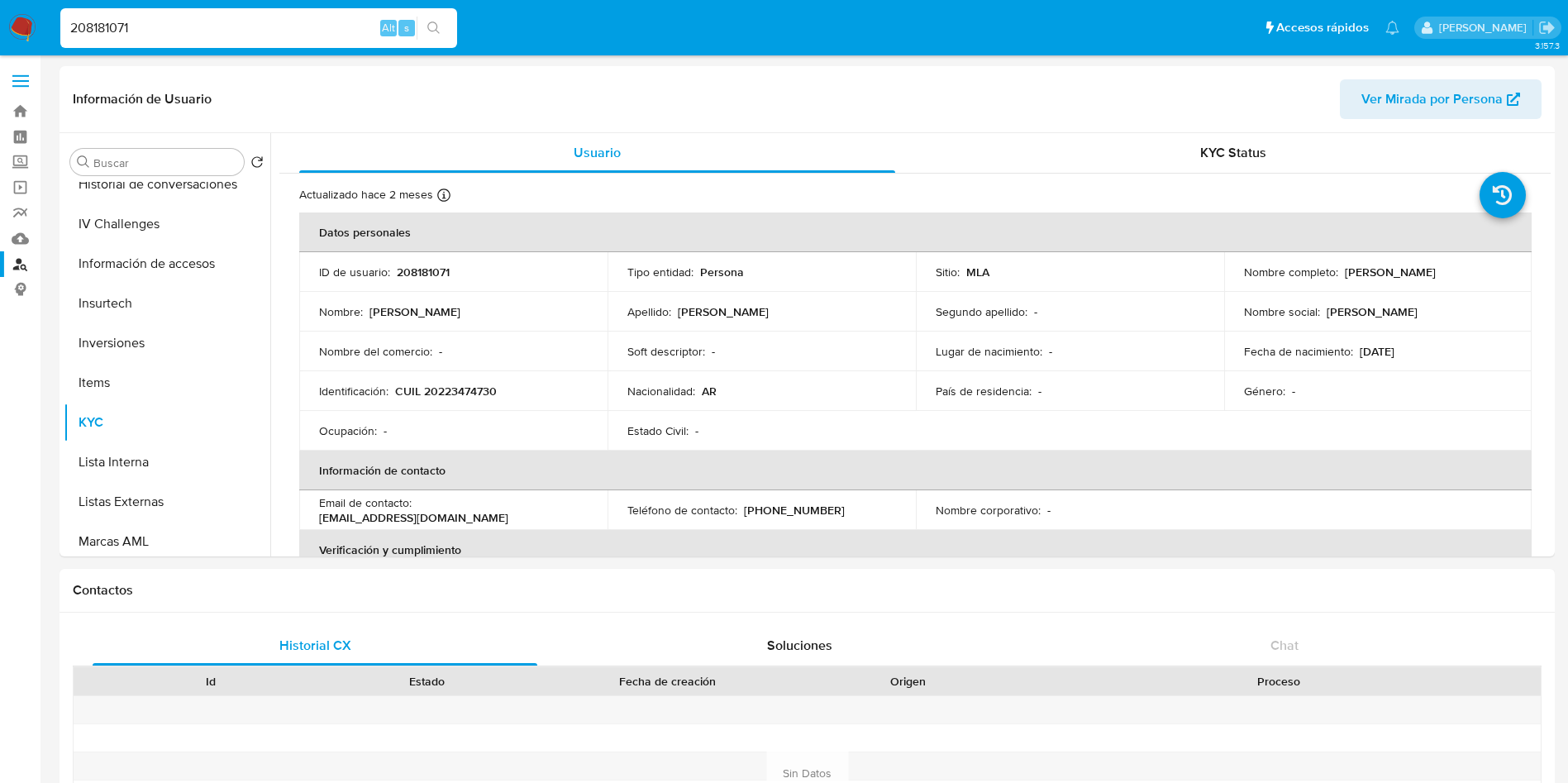
click at [294, 18] on input "208181071" at bounding box center [259, 28] width 397 height 21
paste input "1758984320"
type input "1758984320"
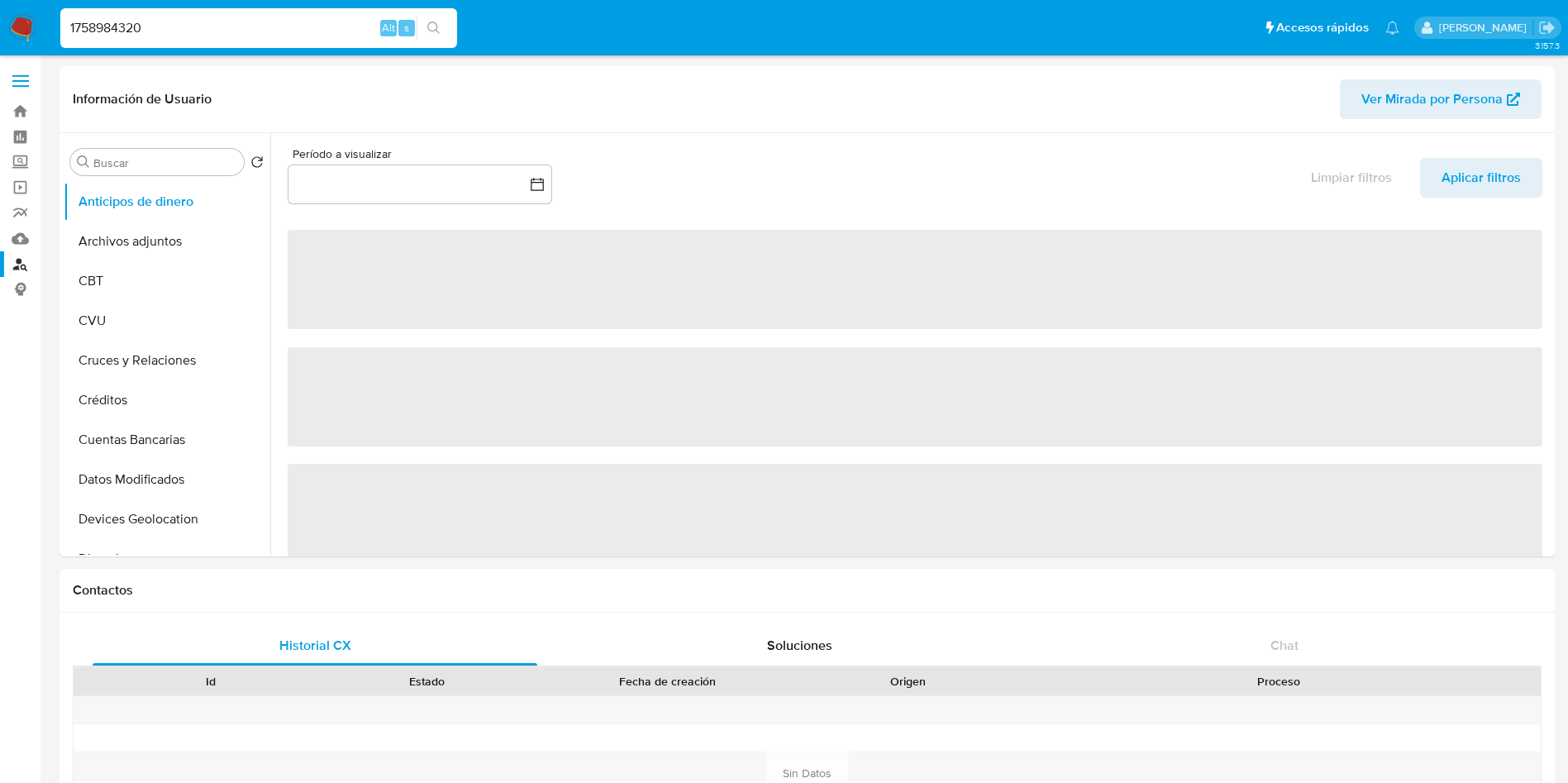
select select "10"
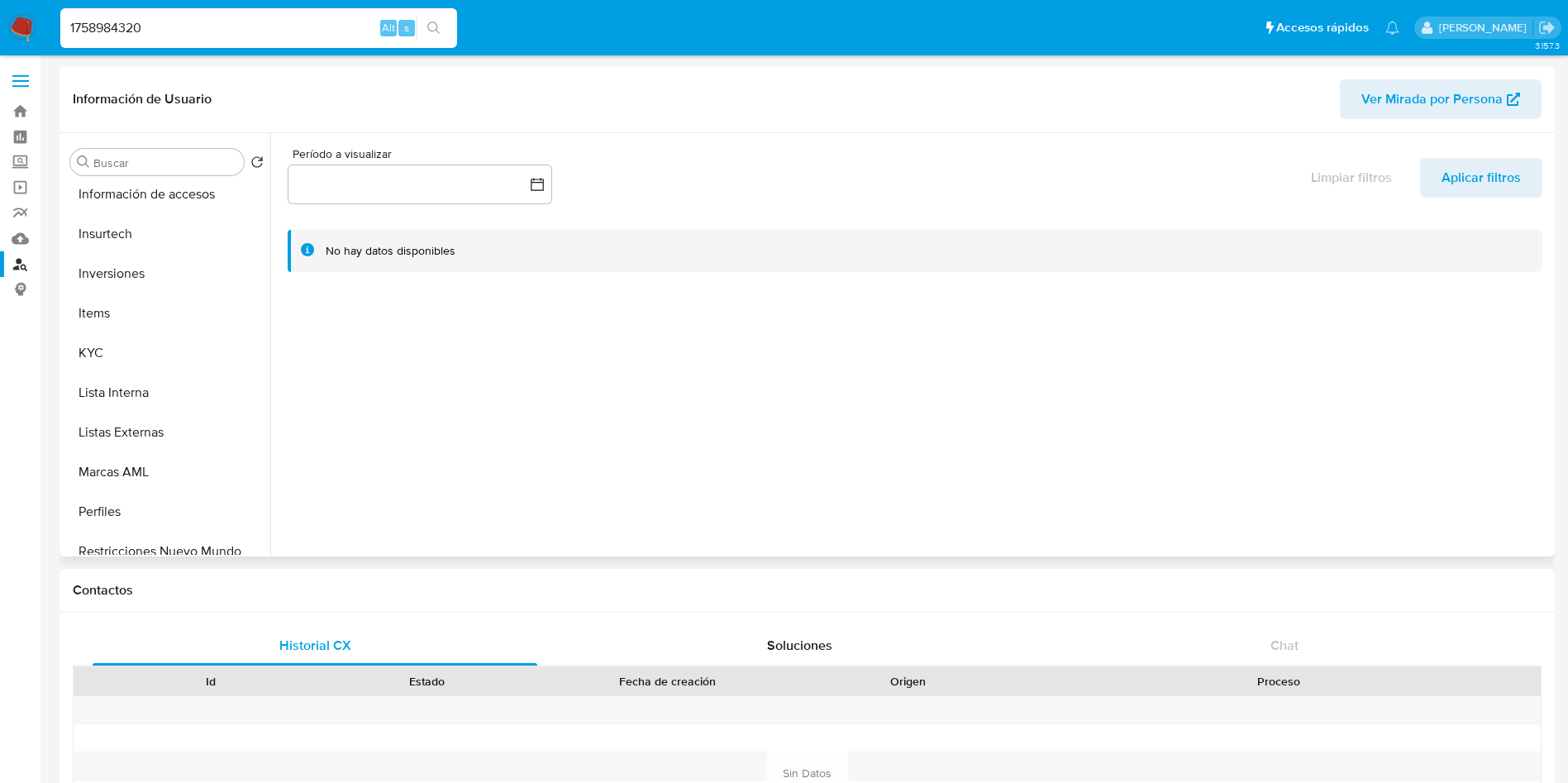
scroll to position [727, 0]
click at [115, 344] on button "KYC" at bounding box center [160, 347] width 193 height 40
